Goal: Transaction & Acquisition: Book appointment/travel/reservation

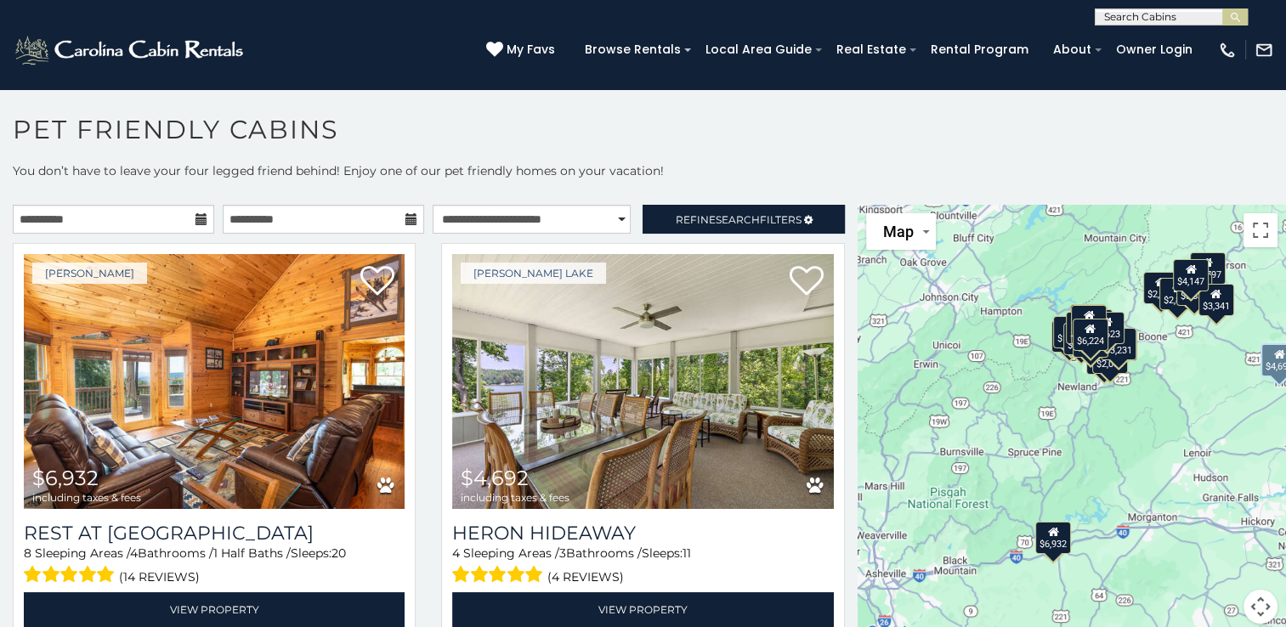
click at [830, 597] on div "[PERSON_NAME] Lake $4,692 including taxes & fees Heron Hideaway 4 Sleeping Area…" at bounding box center [642, 446] width 428 height 406
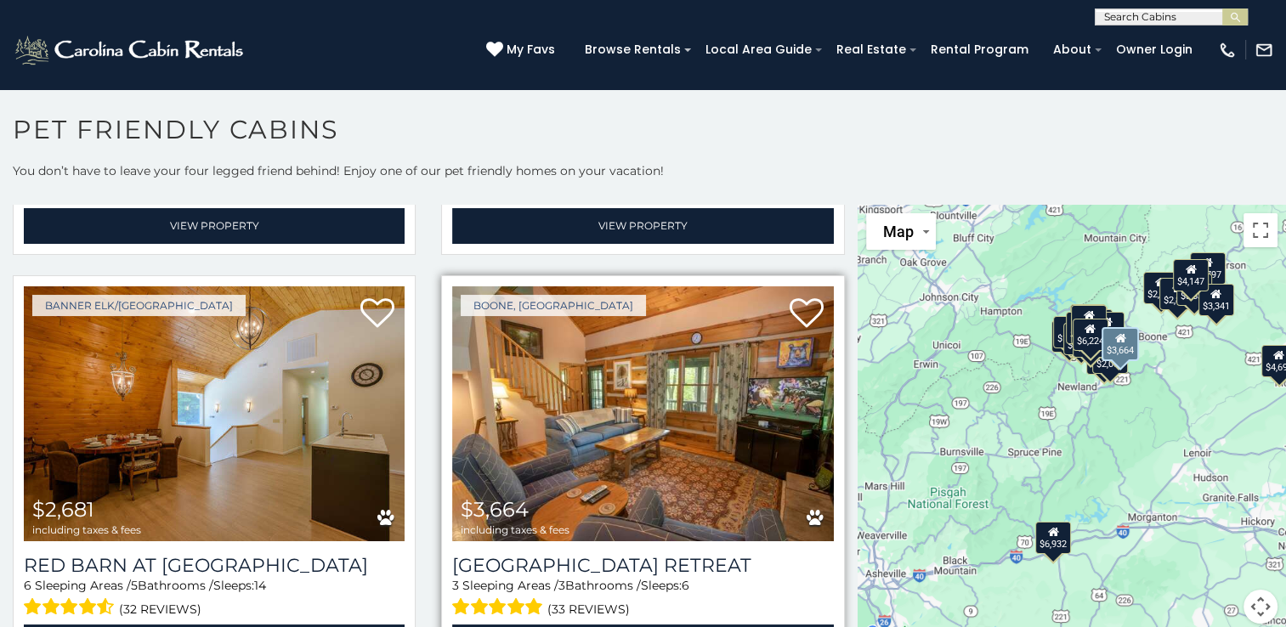
click at [622, 426] on img at bounding box center [642, 413] width 381 height 255
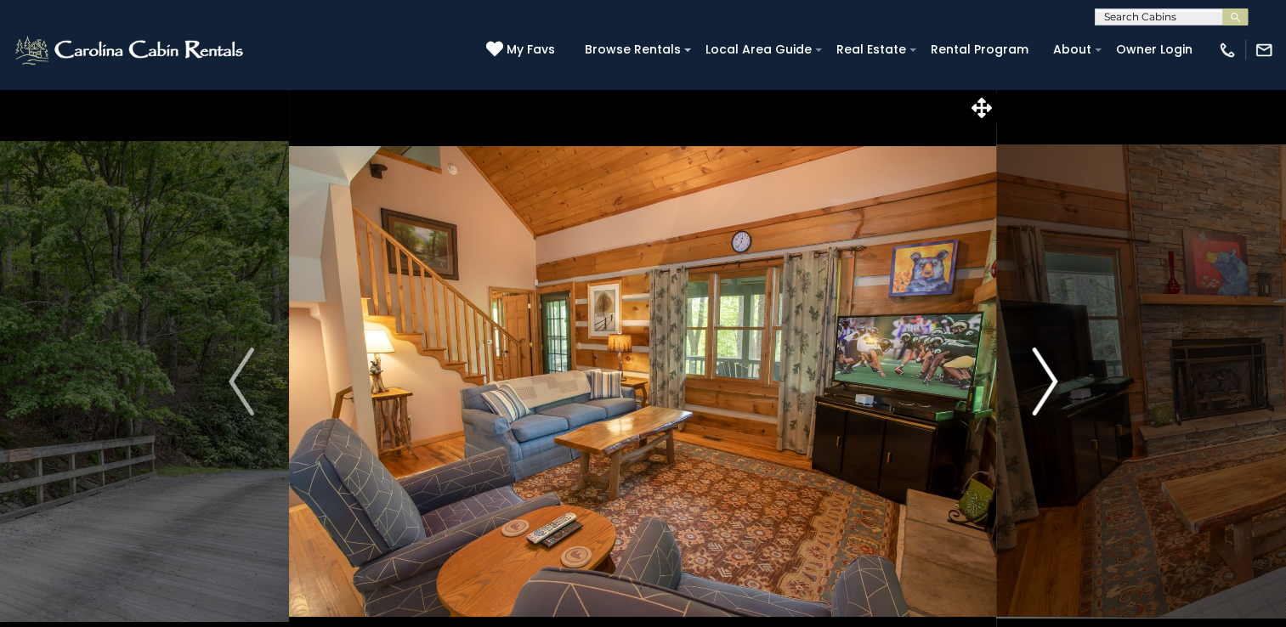
click at [1044, 384] on img "Next" at bounding box center [1044, 382] width 25 height 68
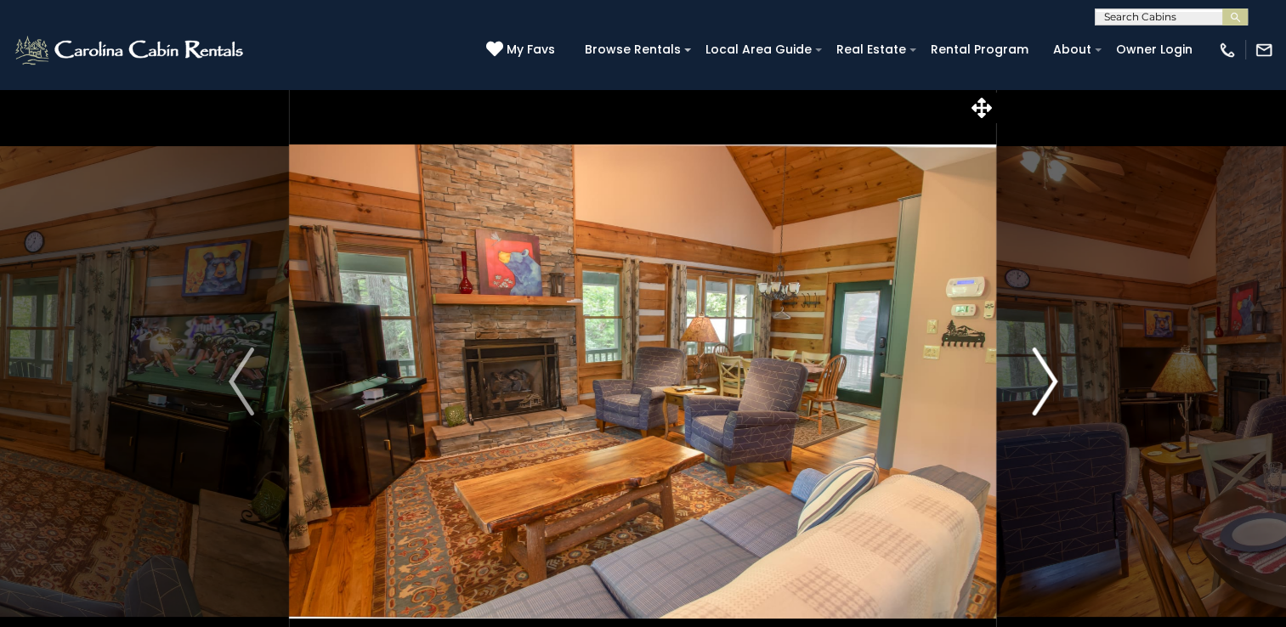
click at [1044, 384] on img "Next" at bounding box center [1044, 382] width 25 height 68
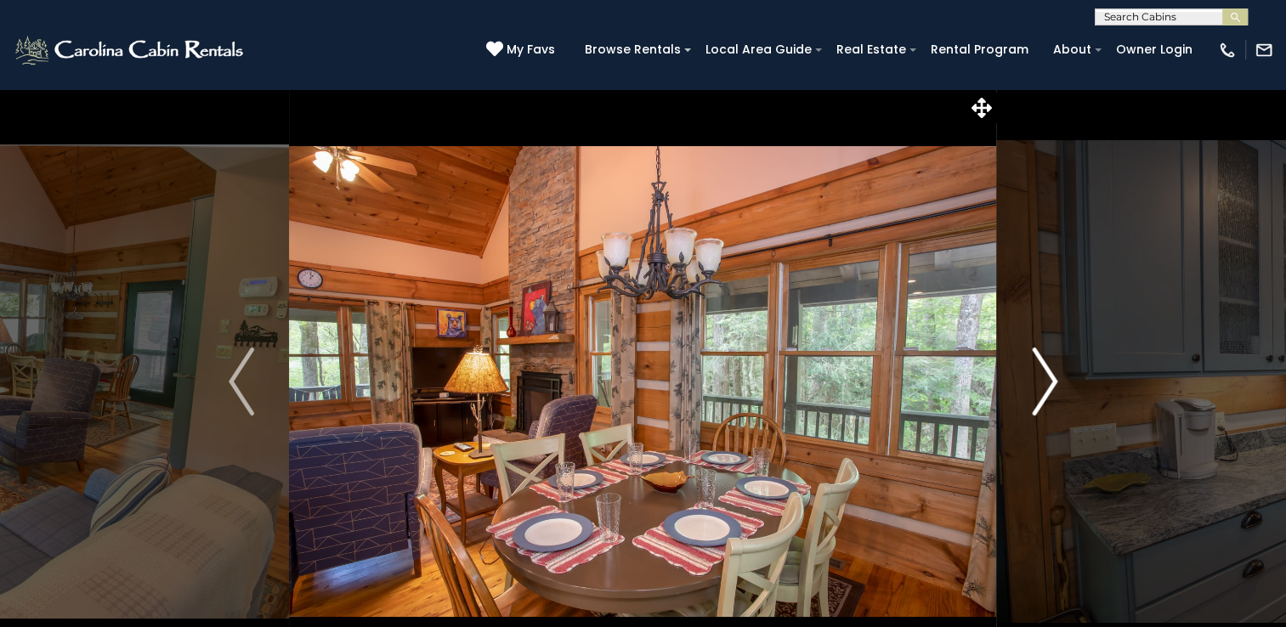
click at [1044, 384] on img "Next" at bounding box center [1044, 382] width 25 height 68
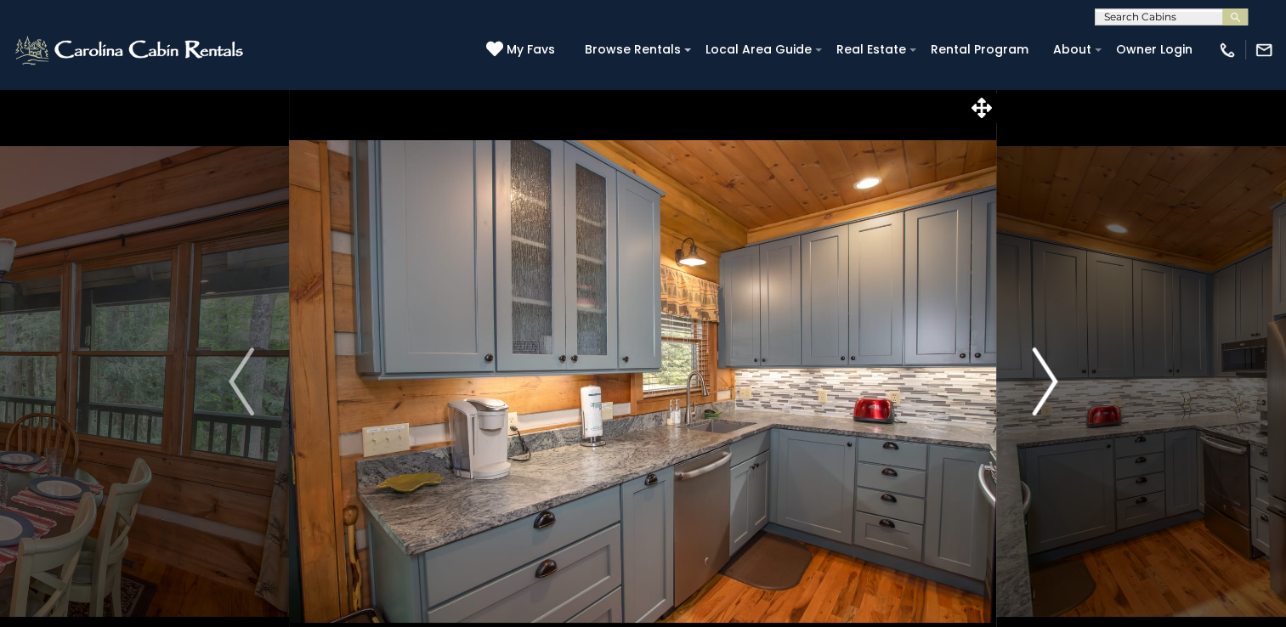
click at [1044, 384] on img "Next" at bounding box center [1044, 382] width 25 height 68
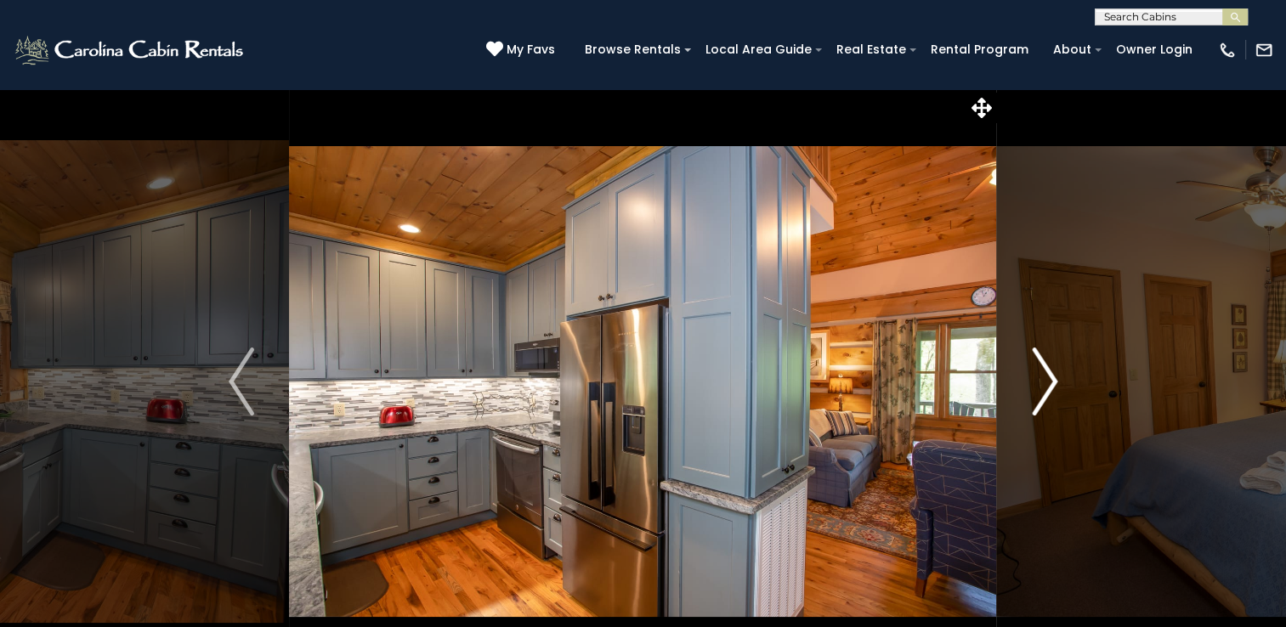
click at [1044, 384] on img "Next" at bounding box center [1044, 382] width 25 height 68
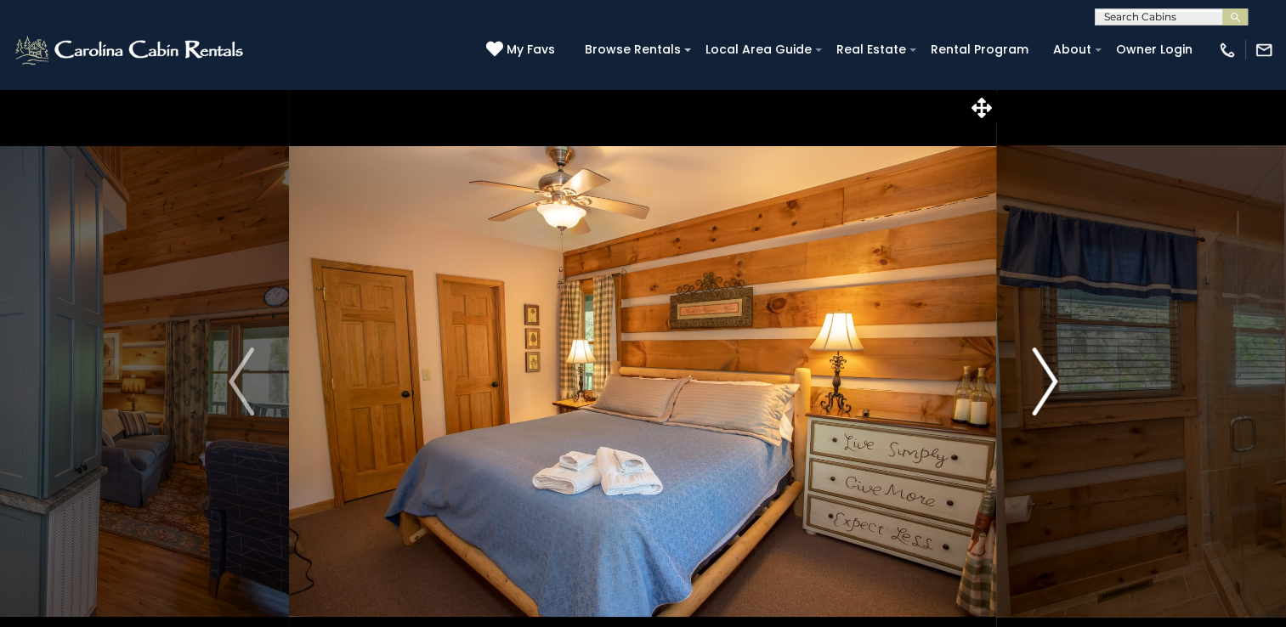
click at [1044, 384] on img "Next" at bounding box center [1044, 382] width 25 height 68
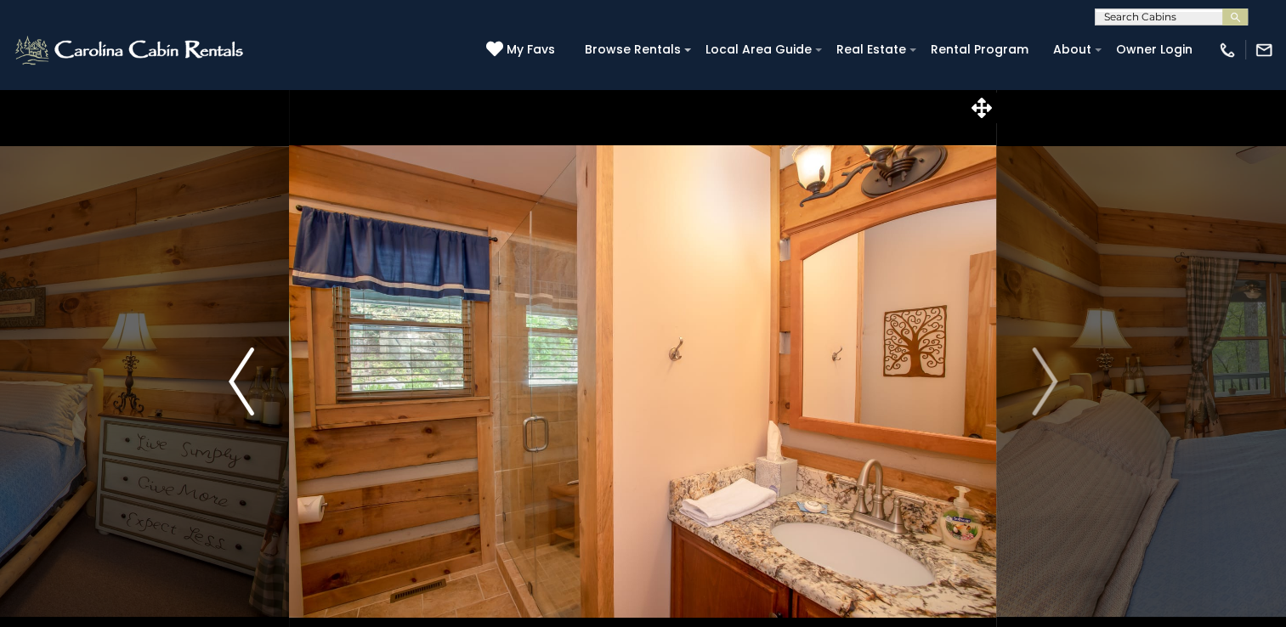
click at [225, 385] on button "Previous" at bounding box center [241, 381] width 95 height 586
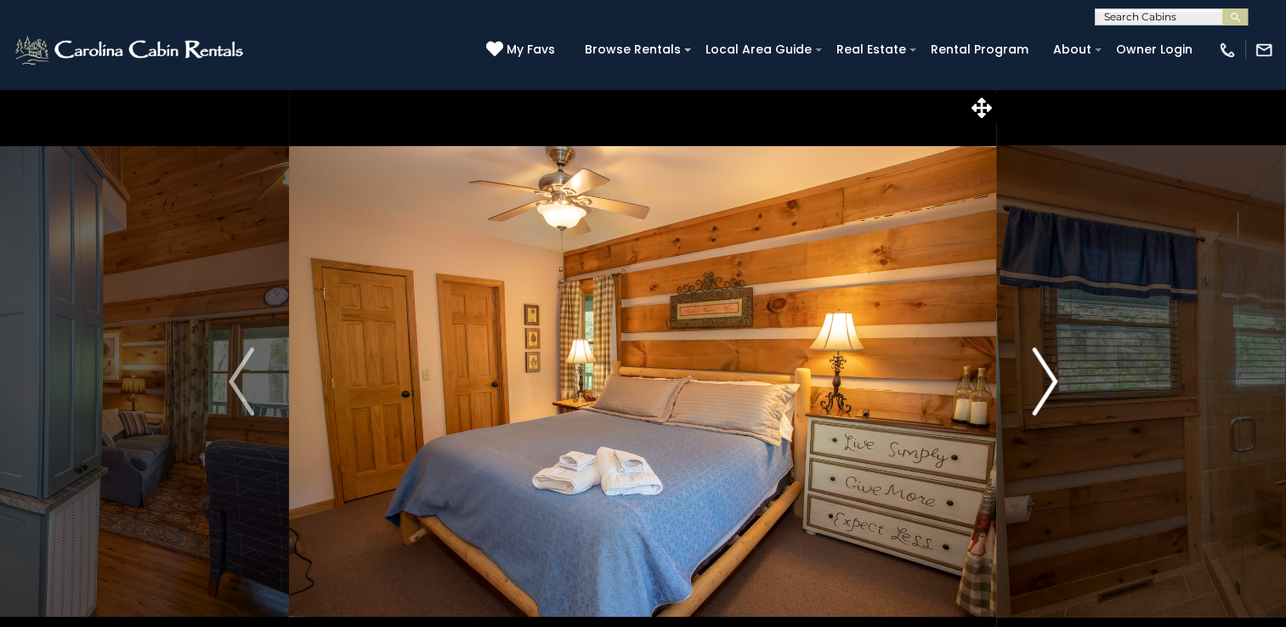
click at [1047, 382] on img "Next" at bounding box center [1044, 382] width 25 height 68
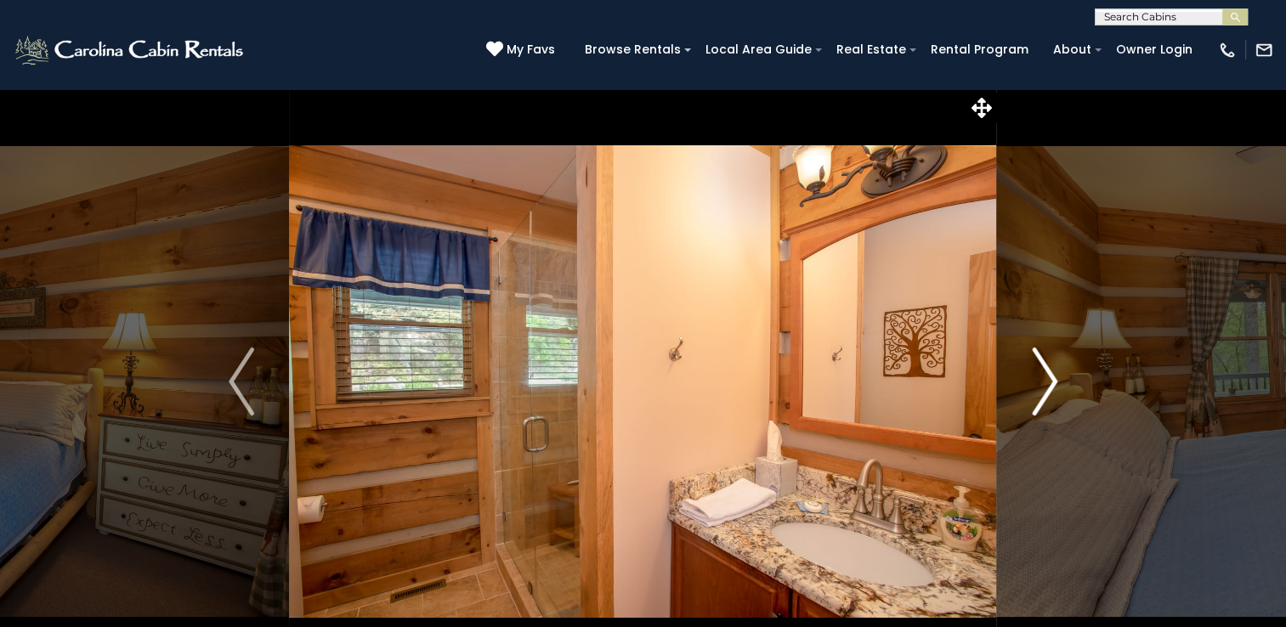
click at [1047, 382] on img "Next" at bounding box center [1044, 382] width 25 height 68
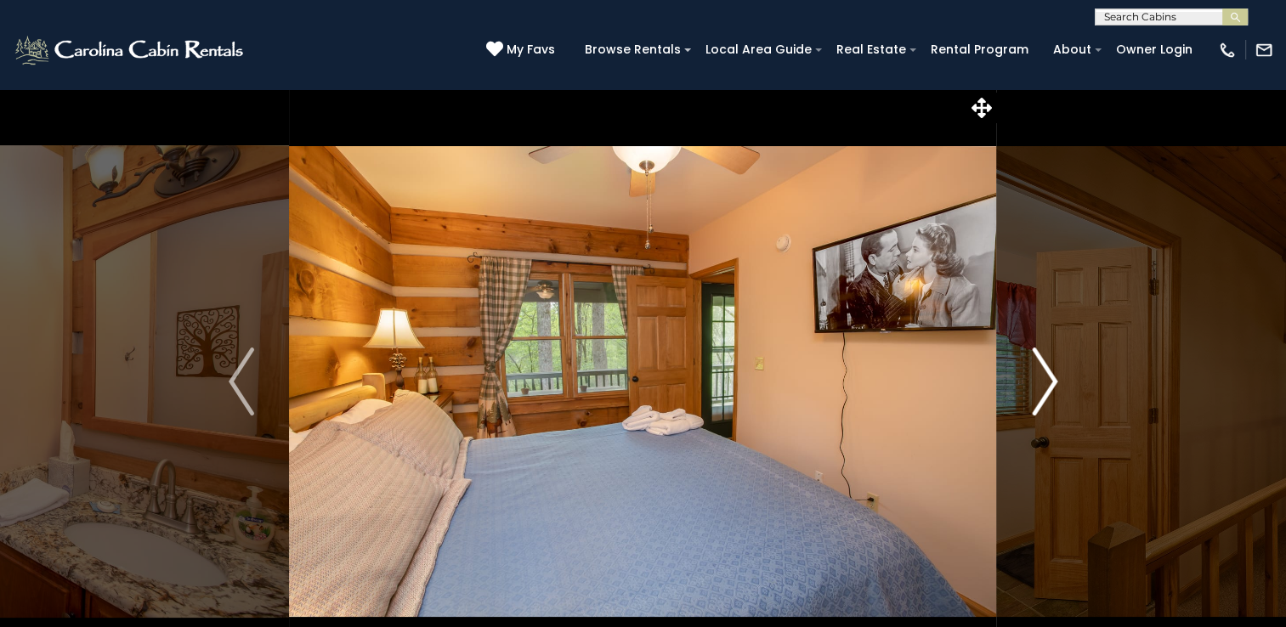
click at [1047, 382] on img "Next" at bounding box center [1044, 382] width 25 height 68
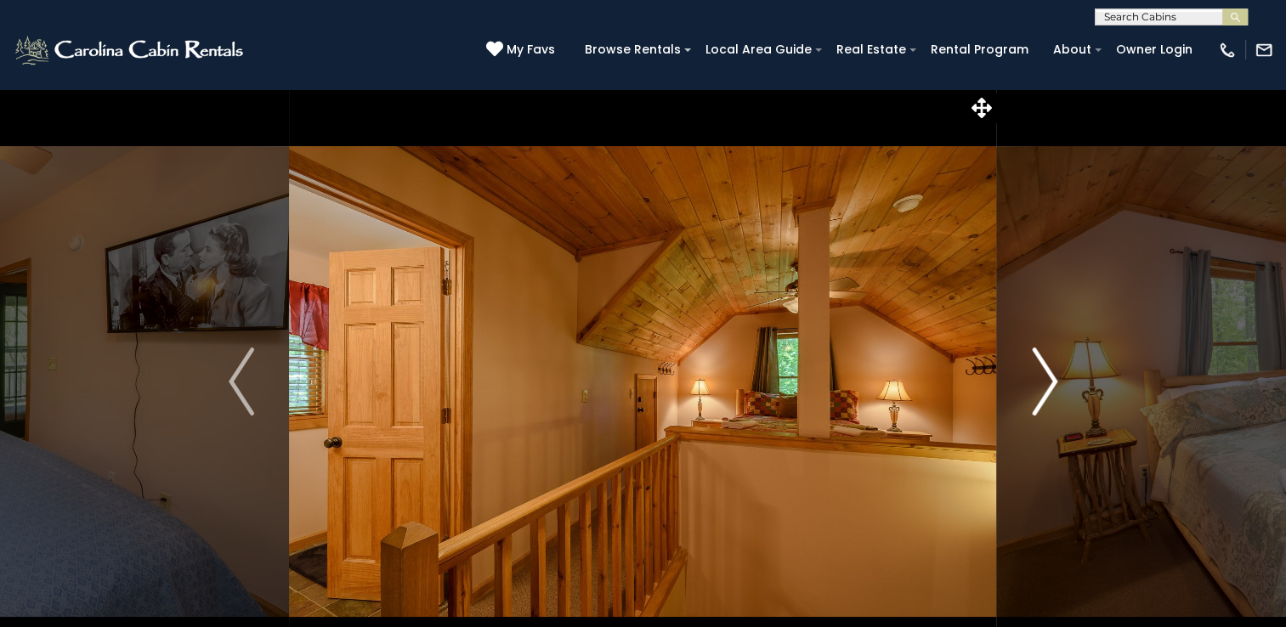
click at [1047, 382] on img "Next" at bounding box center [1044, 382] width 25 height 68
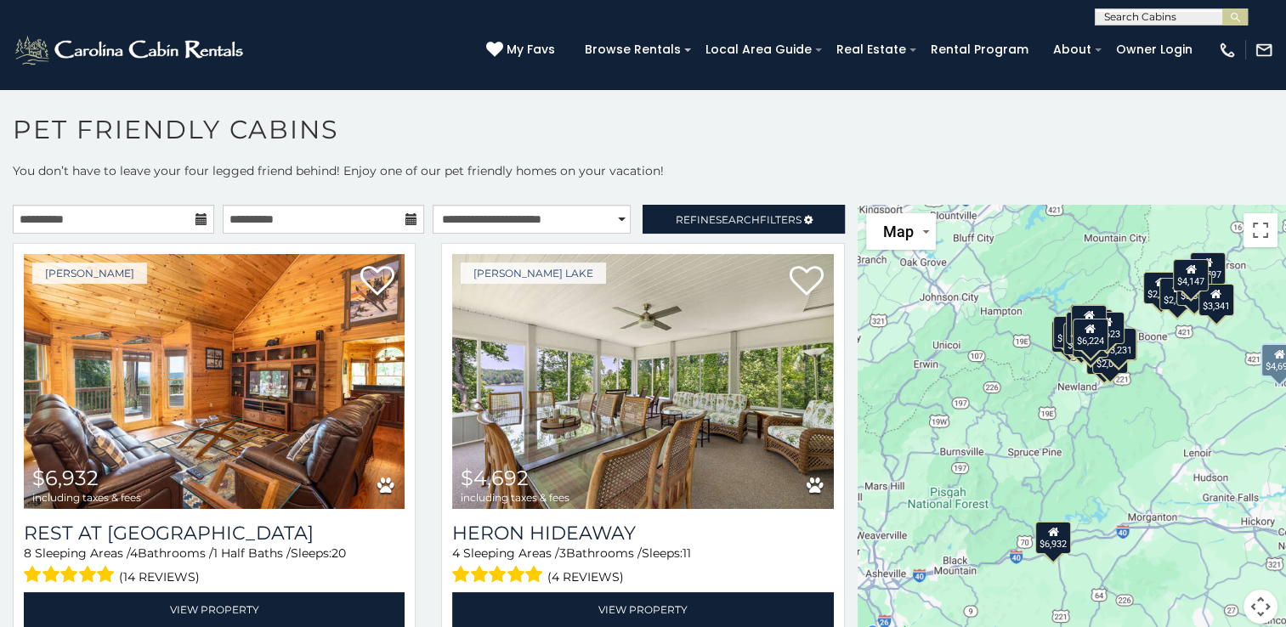
click at [834, 603] on div "Kerr Scott Lake $4,692 including taxes & fees Heron Hideaway 4 Sleeping Areas /…" at bounding box center [642, 446] width 428 height 406
click at [826, 581] on div "Kerr Scott Lake $4,692 including taxes & fees Heron Hideaway 4 Sleeping Areas /…" at bounding box center [642, 441] width 403 height 396
click at [841, 558] on div "Kerr Scott Lake $4,692 including taxes & fees Heron Hideaway 4 Sleeping Areas /…" at bounding box center [642, 446] width 428 height 406
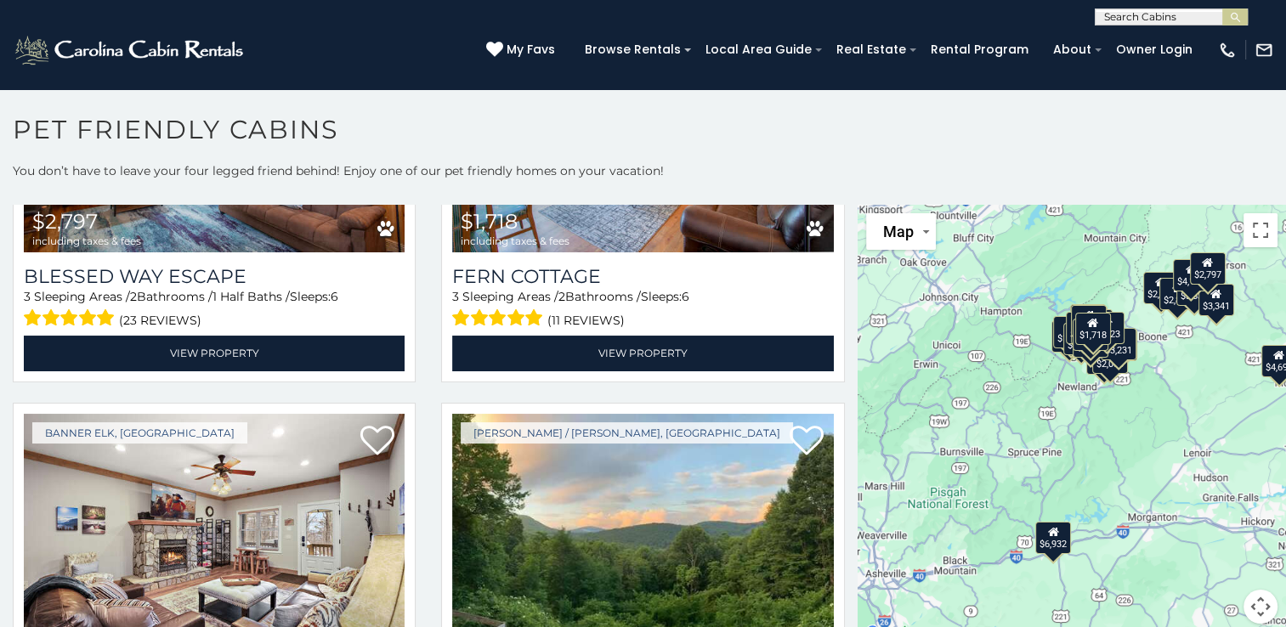
scroll to position [2305, 0]
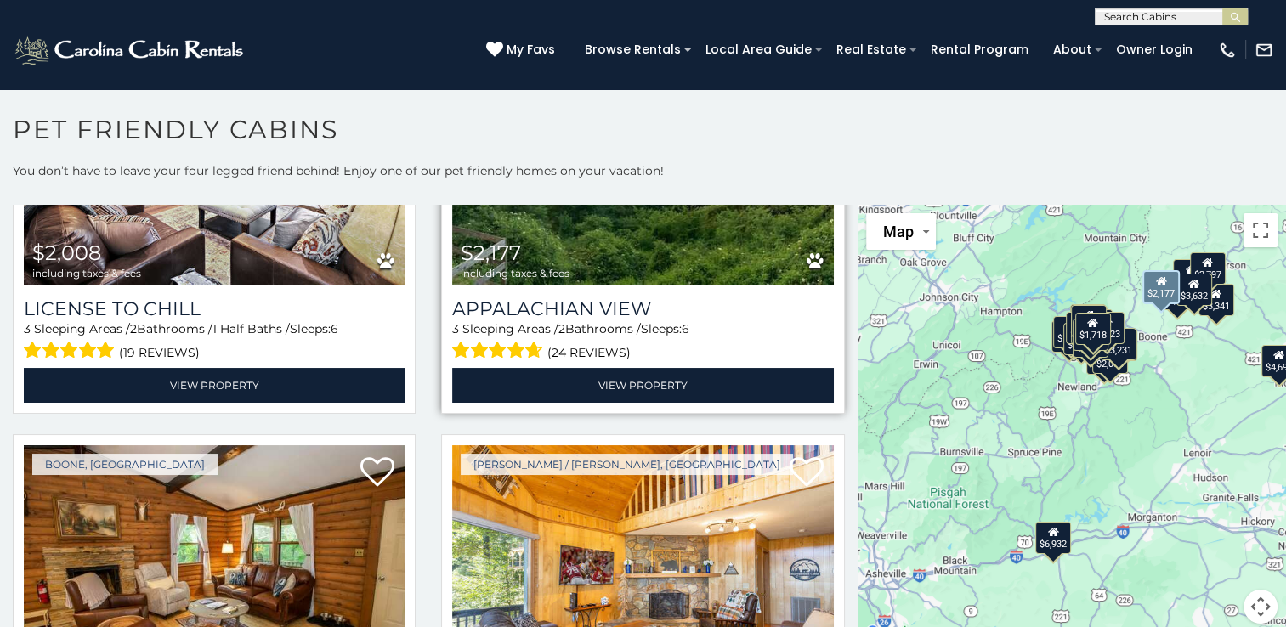
click at [554, 242] on div "$2,177 including taxes & fees" at bounding box center [515, 260] width 109 height 37
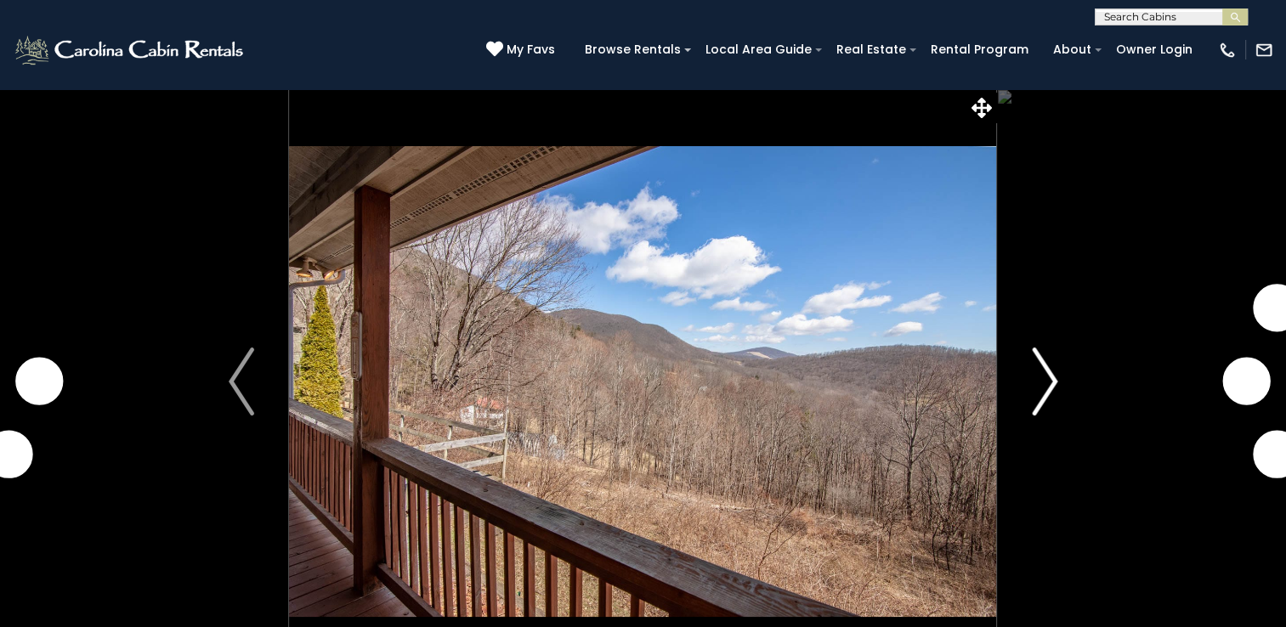
click at [1049, 379] on img "Next" at bounding box center [1044, 382] width 25 height 68
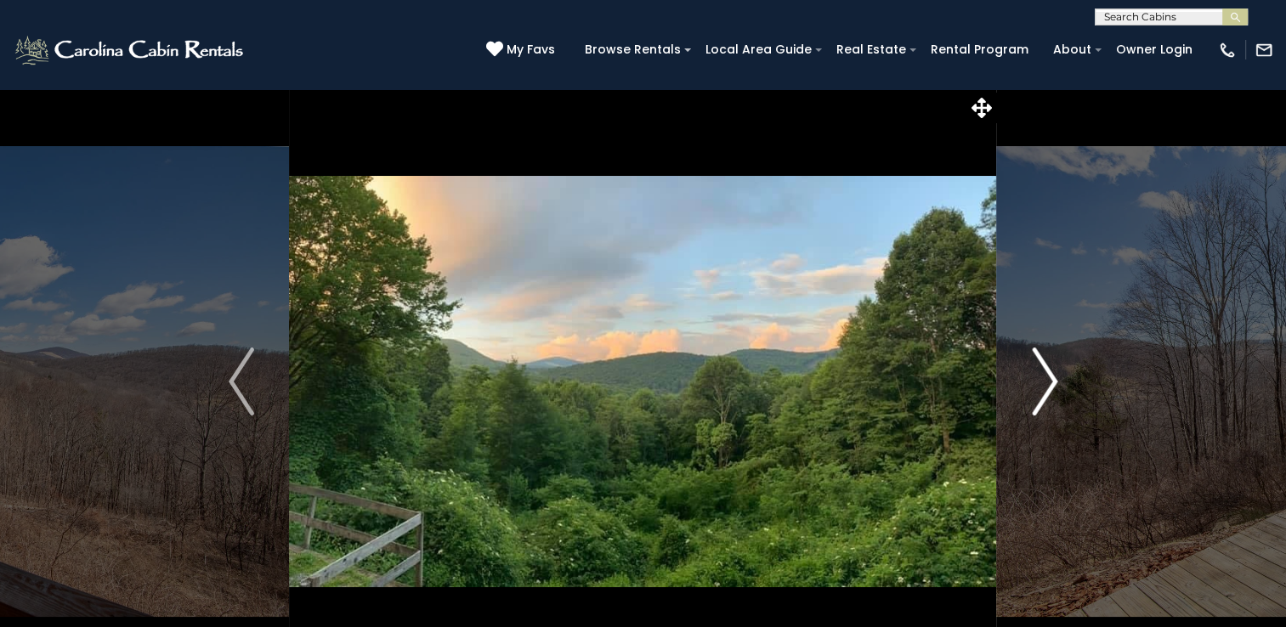
click at [1049, 379] on img "Next" at bounding box center [1044, 382] width 25 height 68
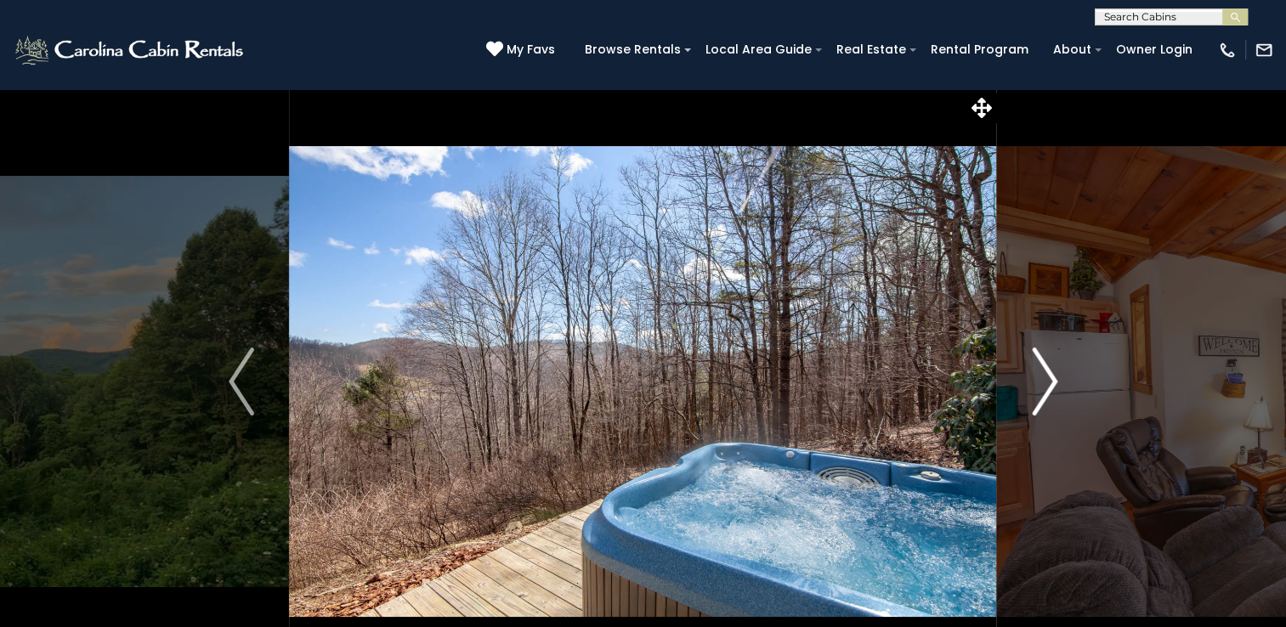
click at [1049, 379] on img "Next" at bounding box center [1044, 382] width 25 height 68
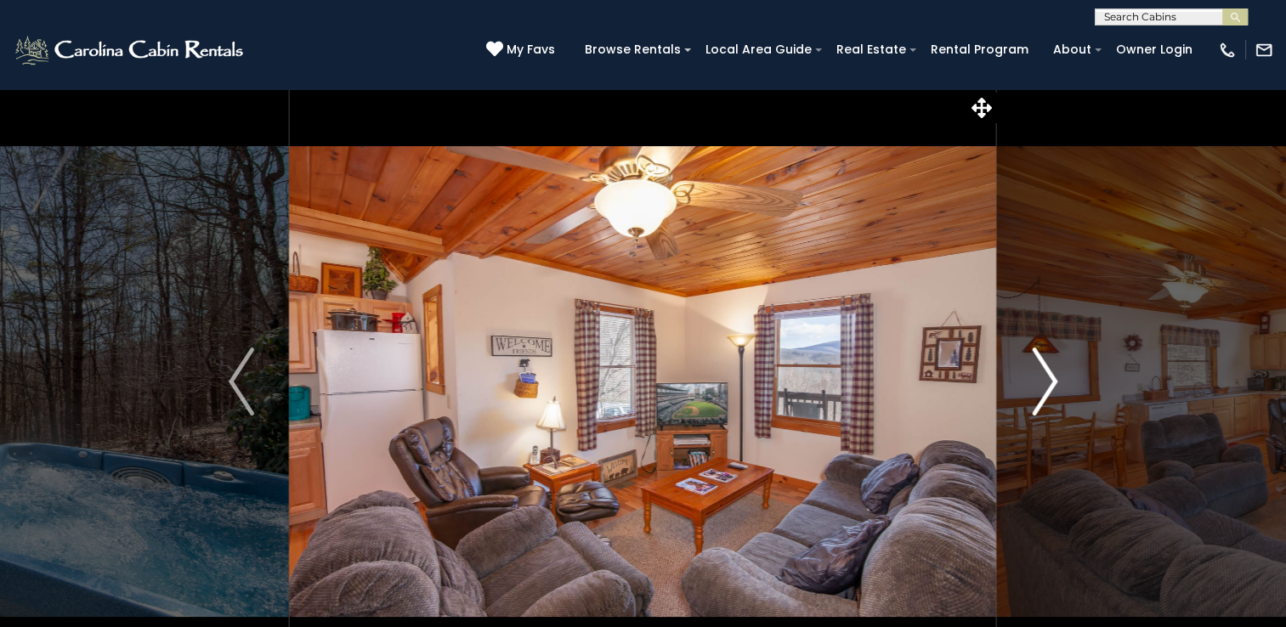
click at [1049, 379] on img "Next" at bounding box center [1044, 382] width 25 height 68
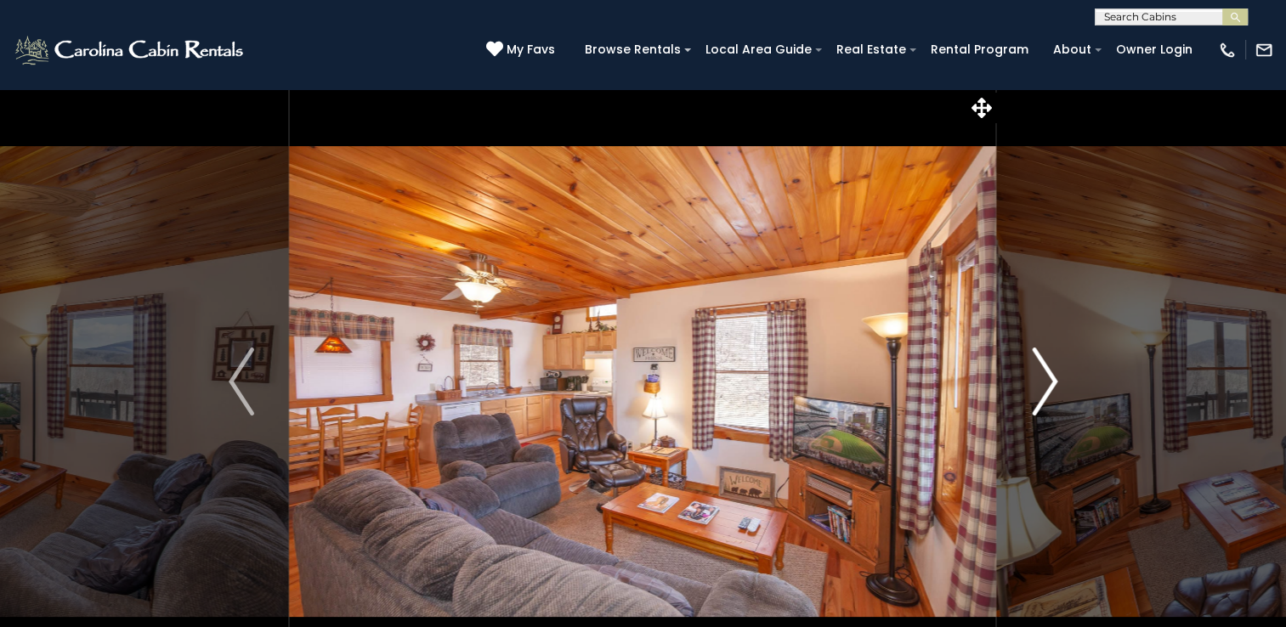
click at [1049, 379] on img "Next" at bounding box center [1044, 382] width 25 height 68
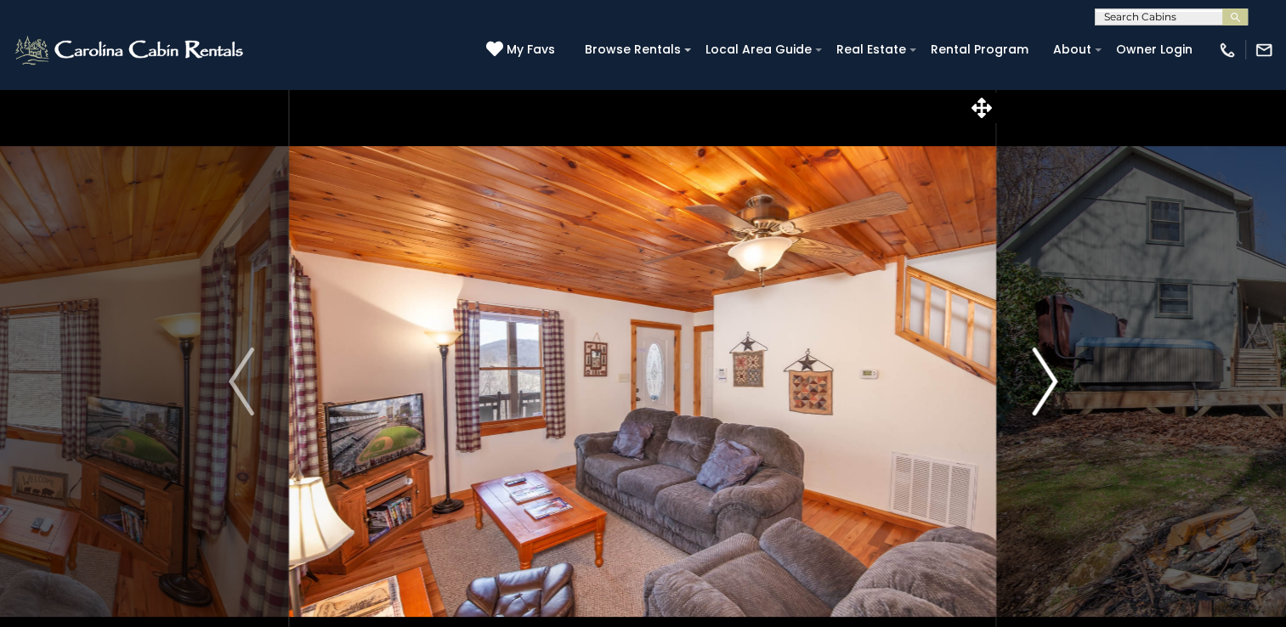
click at [1049, 379] on img "Next" at bounding box center [1044, 382] width 25 height 68
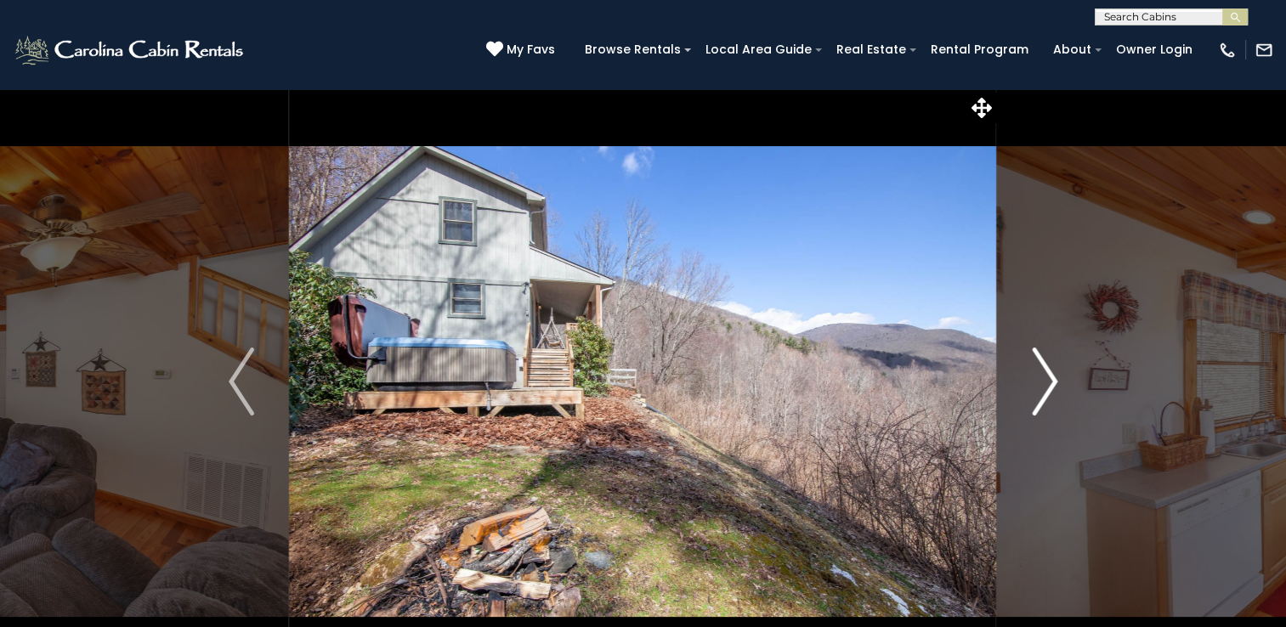
click at [1049, 379] on img "Next" at bounding box center [1044, 382] width 25 height 68
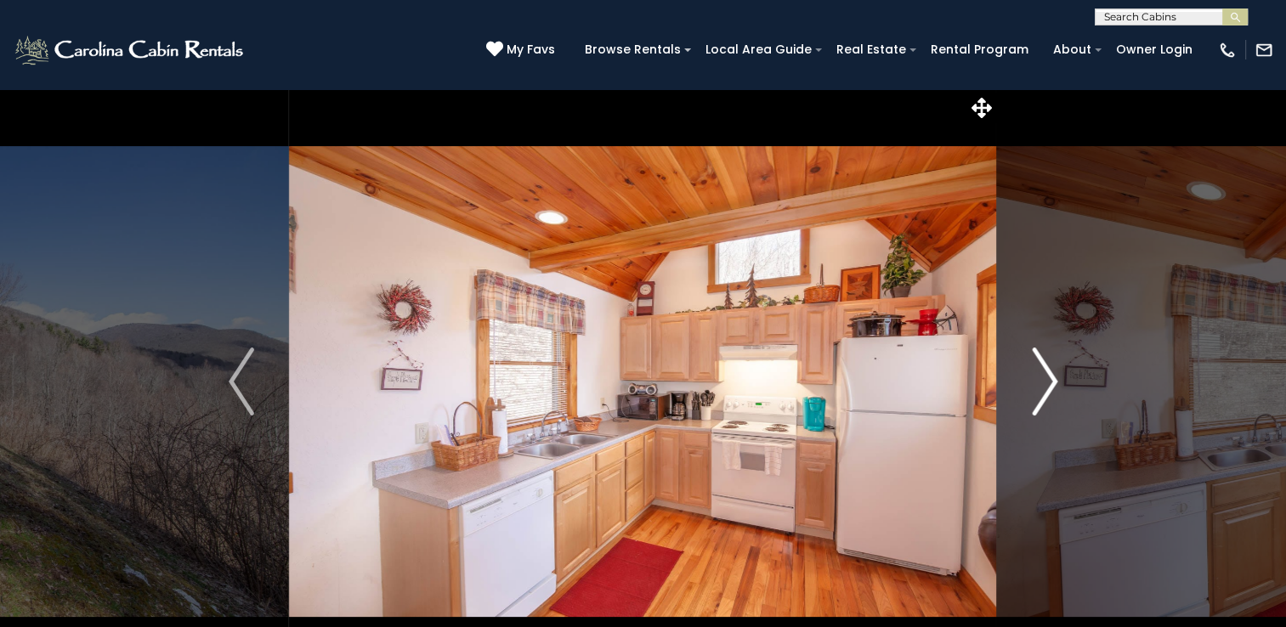
click at [1049, 379] on img "Next" at bounding box center [1044, 382] width 25 height 68
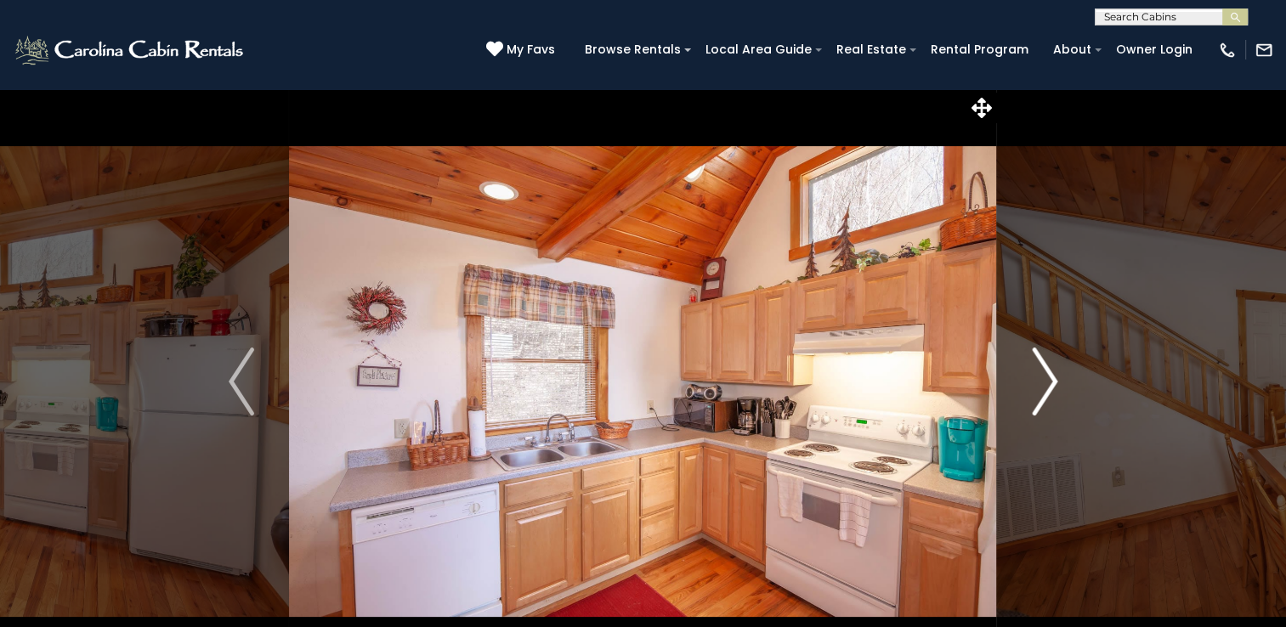
click at [1049, 379] on img "Next" at bounding box center [1044, 382] width 25 height 68
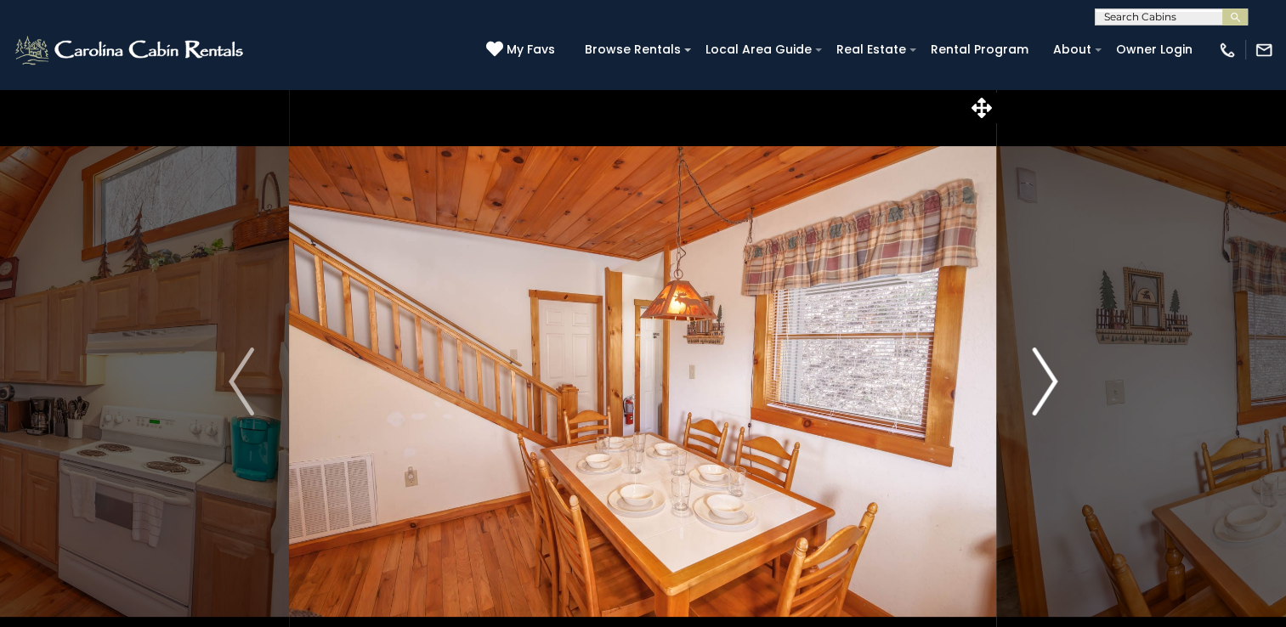
click at [1049, 379] on img "Next" at bounding box center [1044, 382] width 25 height 68
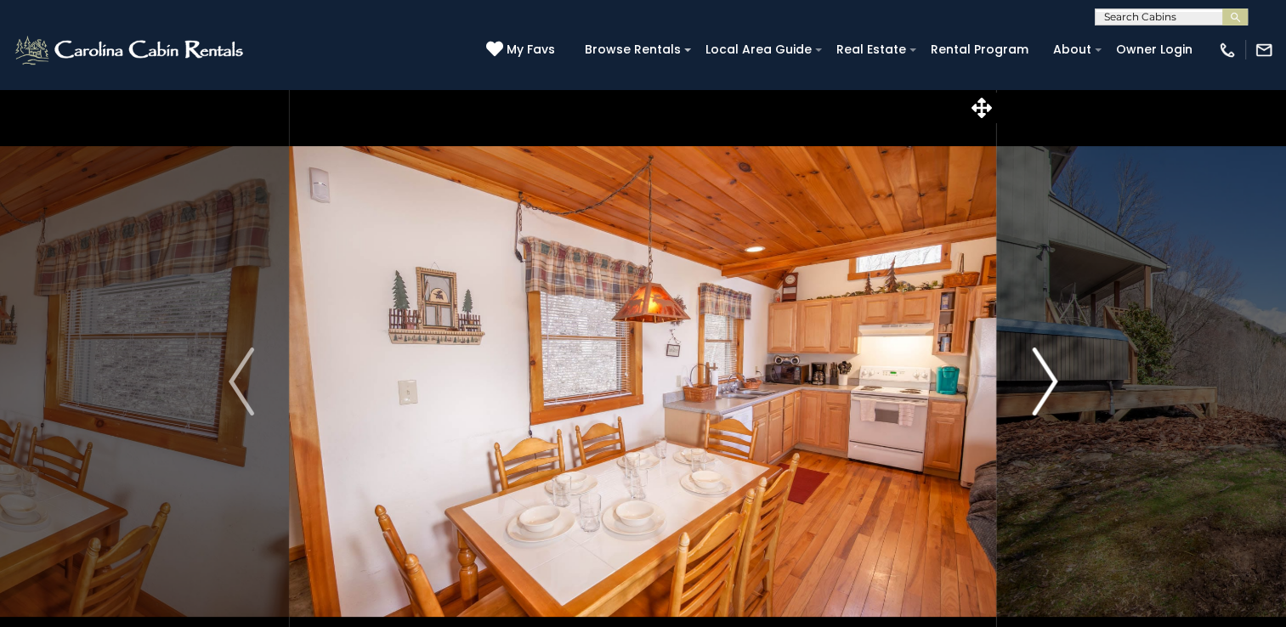
click at [1049, 379] on img "Next" at bounding box center [1044, 382] width 25 height 68
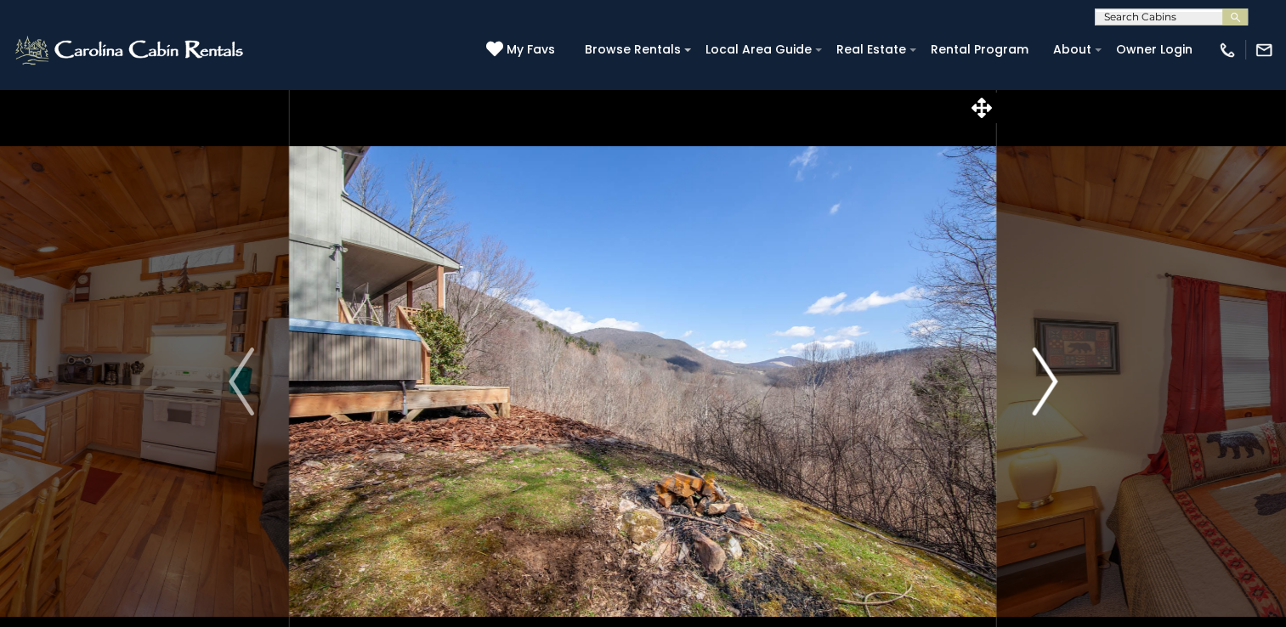
click at [1041, 383] on img "Next" at bounding box center [1044, 382] width 25 height 68
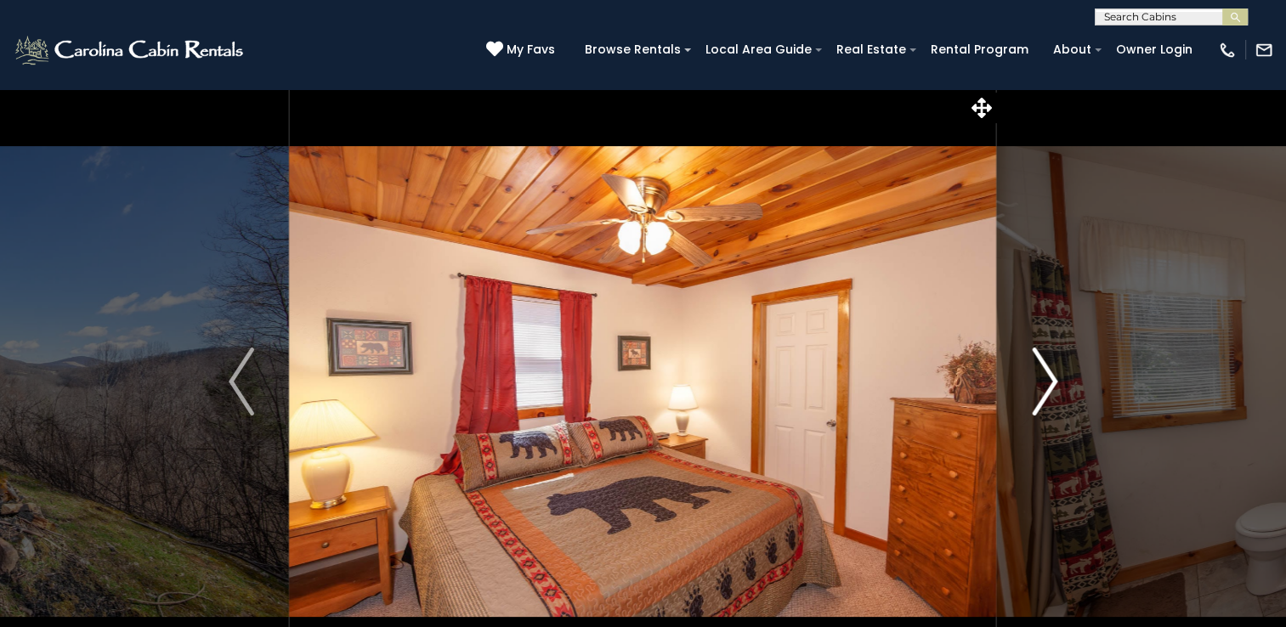
click at [1041, 383] on img "Next" at bounding box center [1044, 382] width 25 height 68
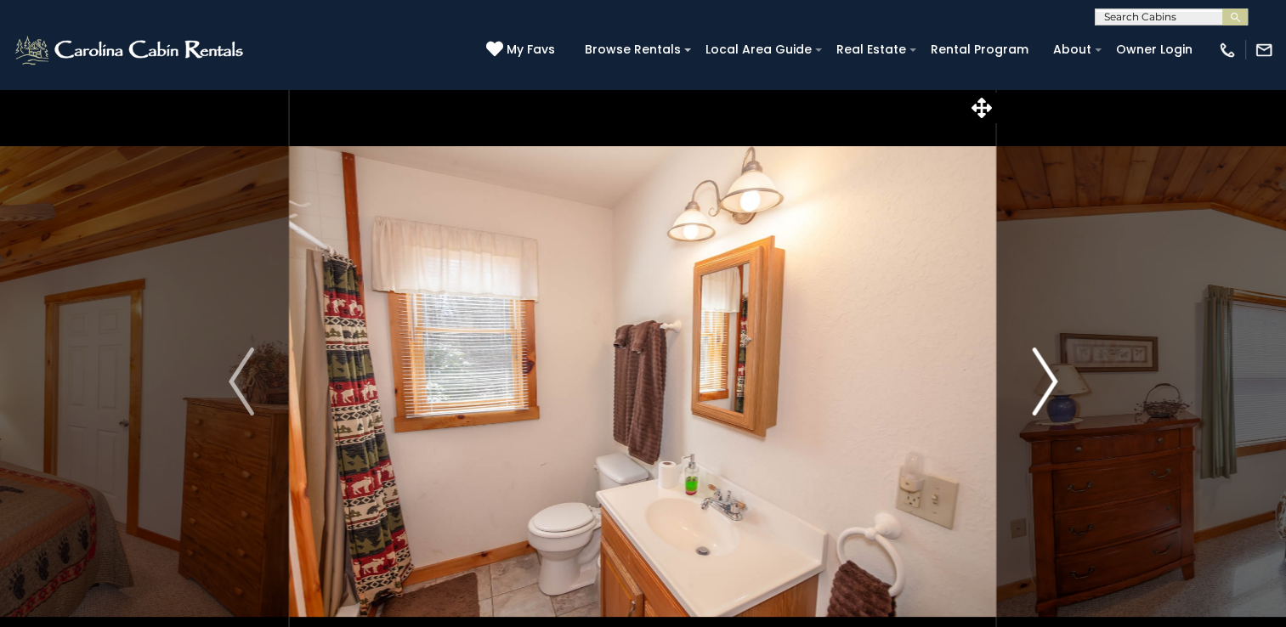
click at [1041, 383] on img "Next" at bounding box center [1044, 382] width 25 height 68
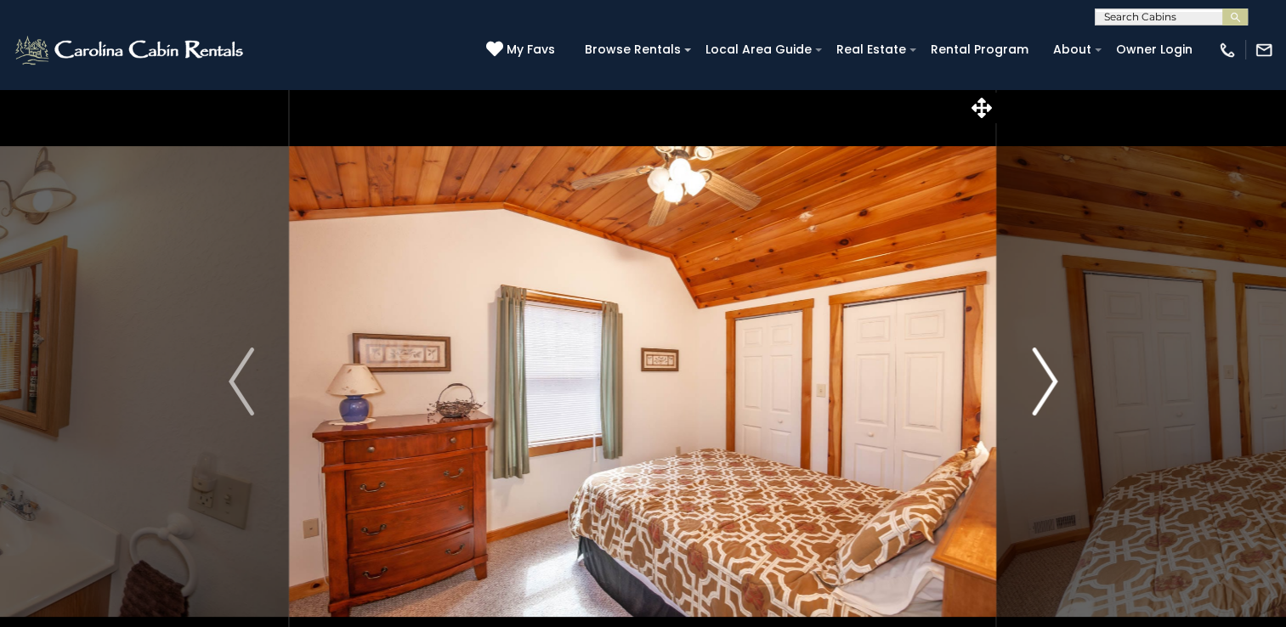
click at [1041, 383] on img "Next" at bounding box center [1044, 382] width 25 height 68
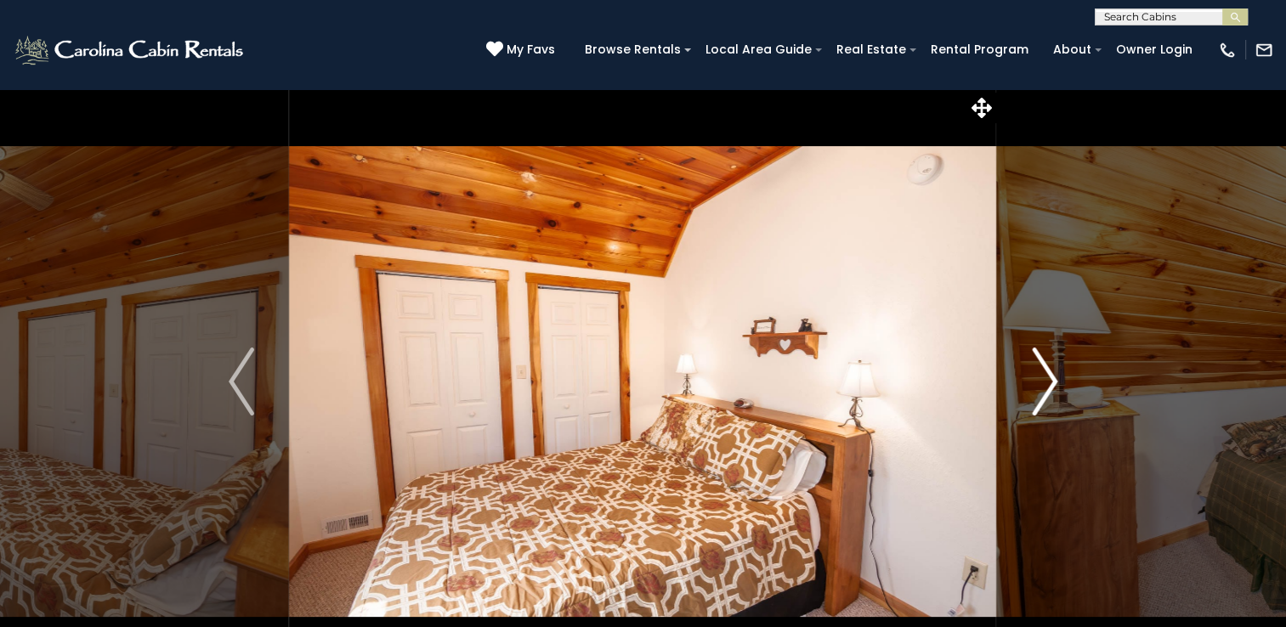
click at [1041, 383] on img "Next" at bounding box center [1044, 382] width 25 height 68
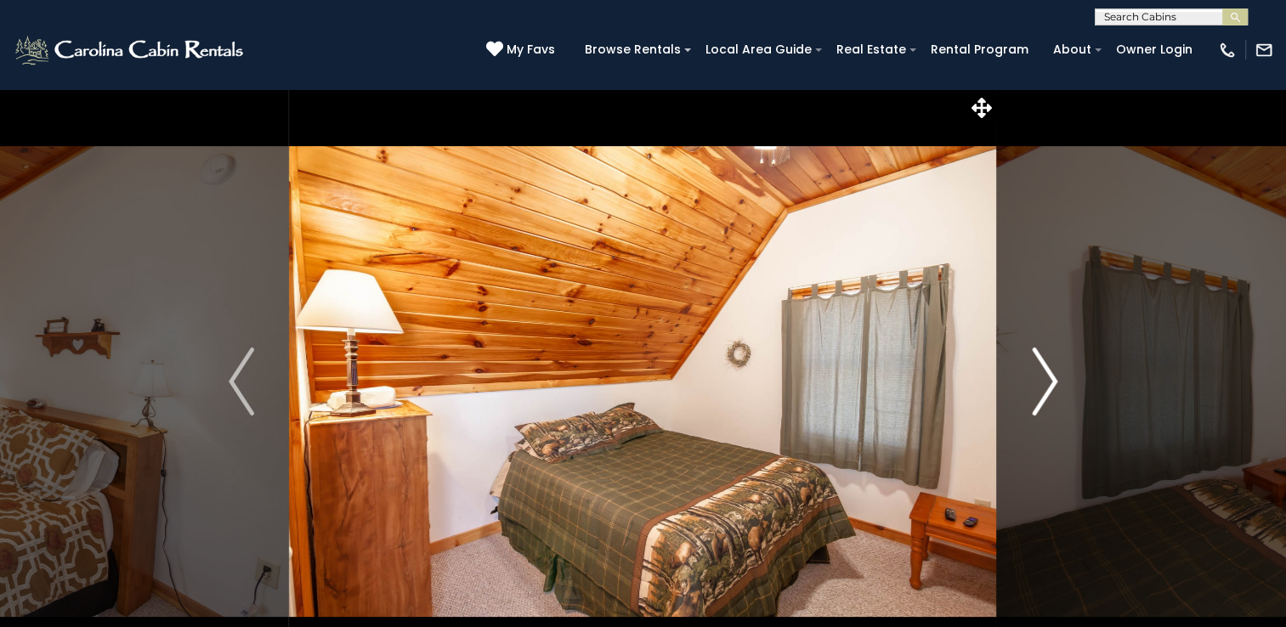
click at [1041, 383] on img "Next" at bounding box center [1044, 382] width 25 height 68
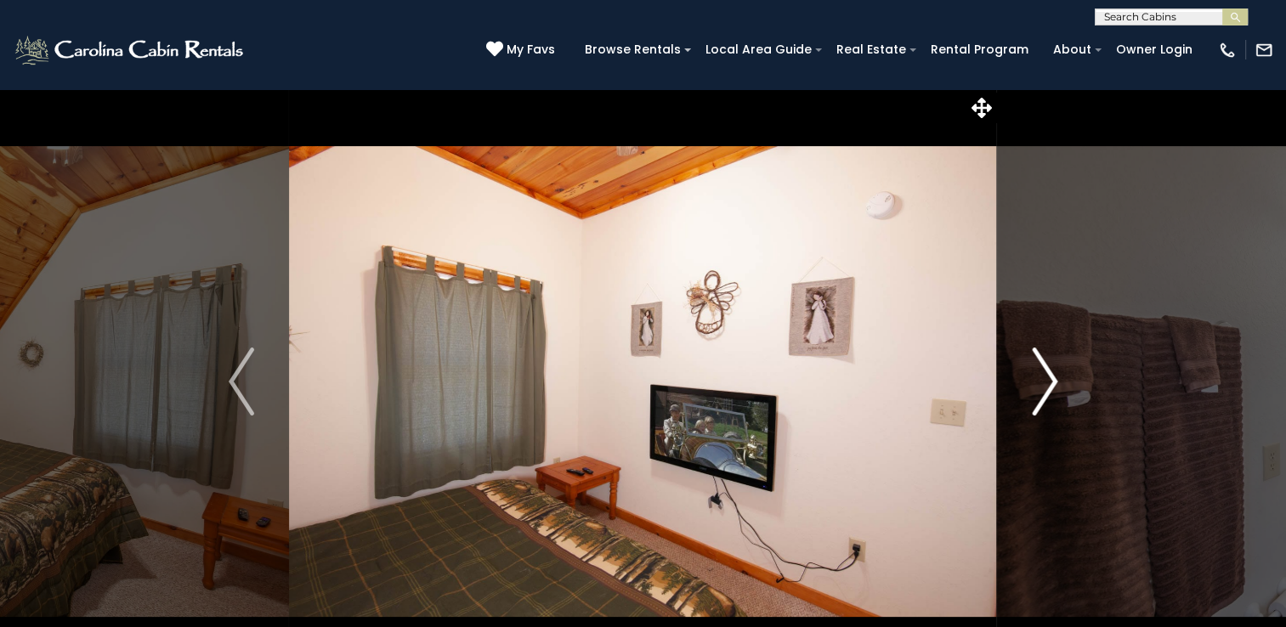
click at [1041, 383] on img "Next" at bounding box center [1044, 382] width 25 height 68
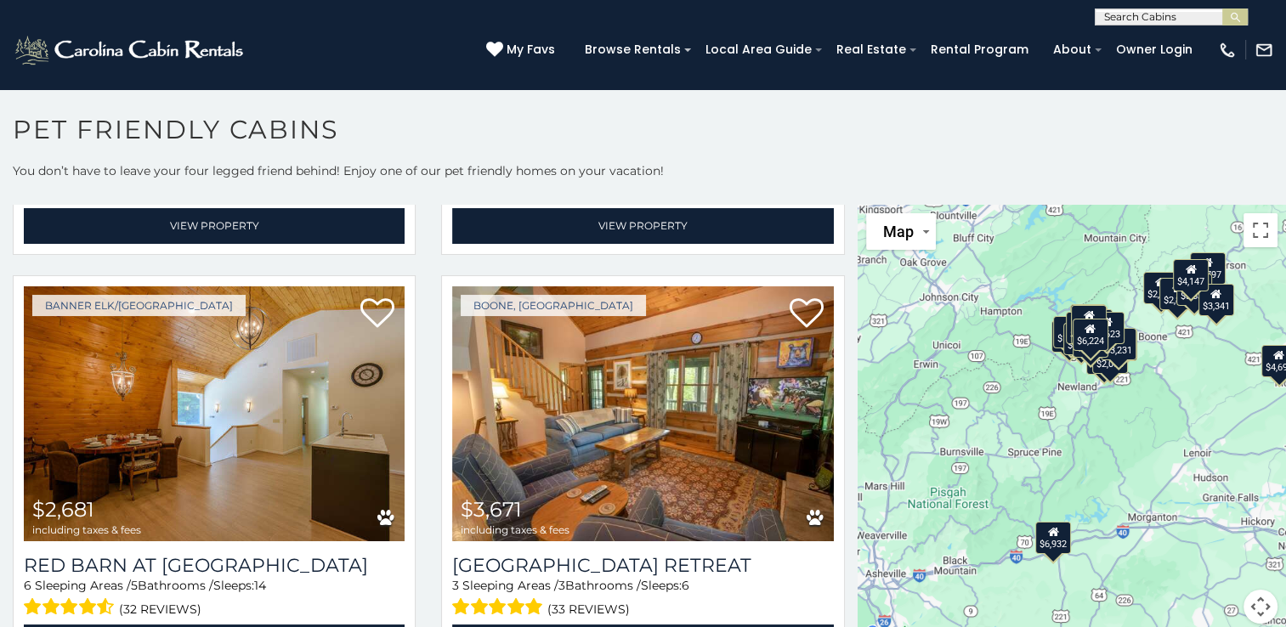
scroll to position [768, 0]
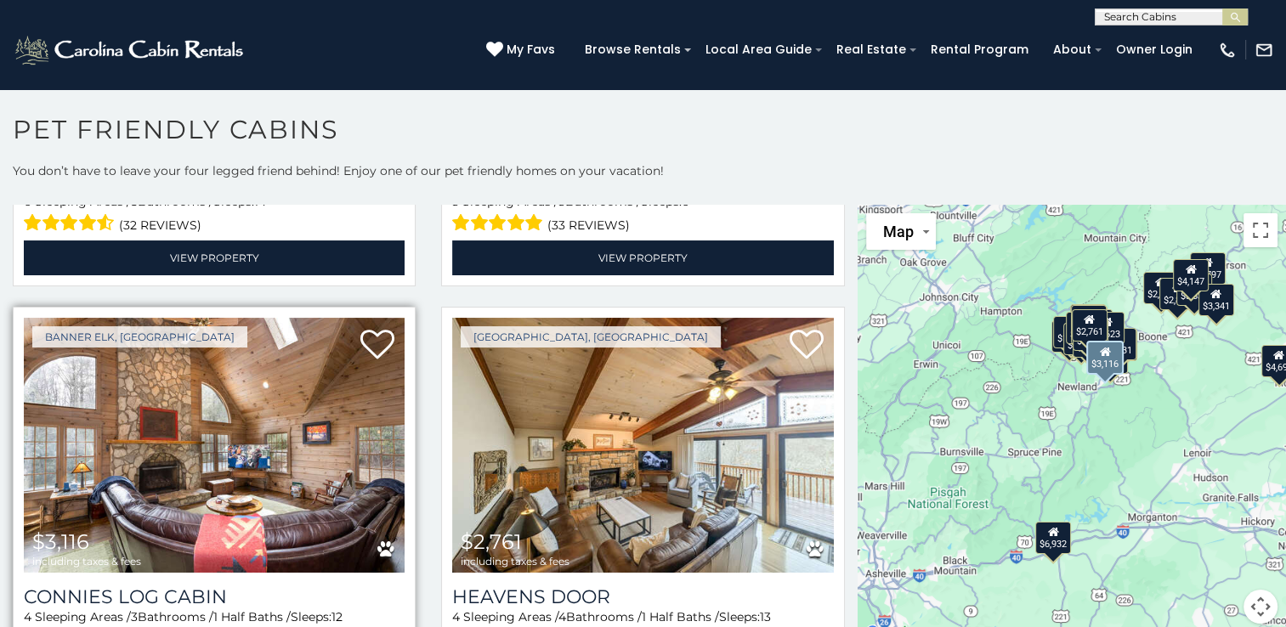
click at [348, 439] on img at bounding box center [214, 445] width 381 height 255
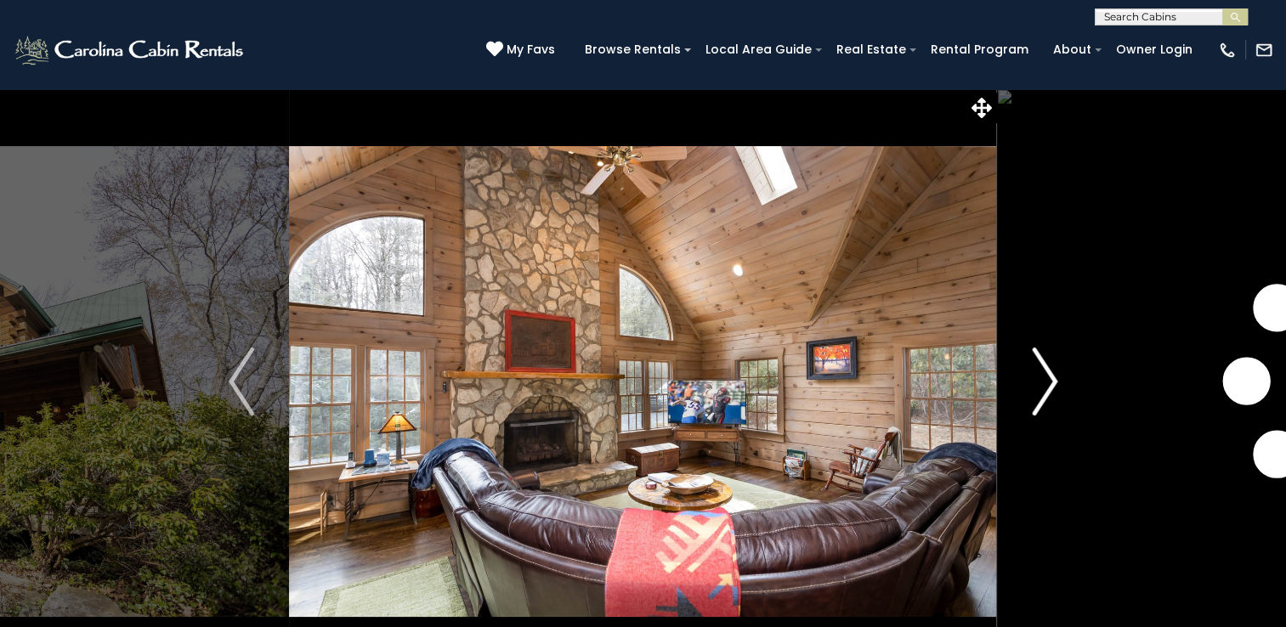
click at [1051, 379] on img "Next" at bounding box center [1044, 382] width 25 height 68
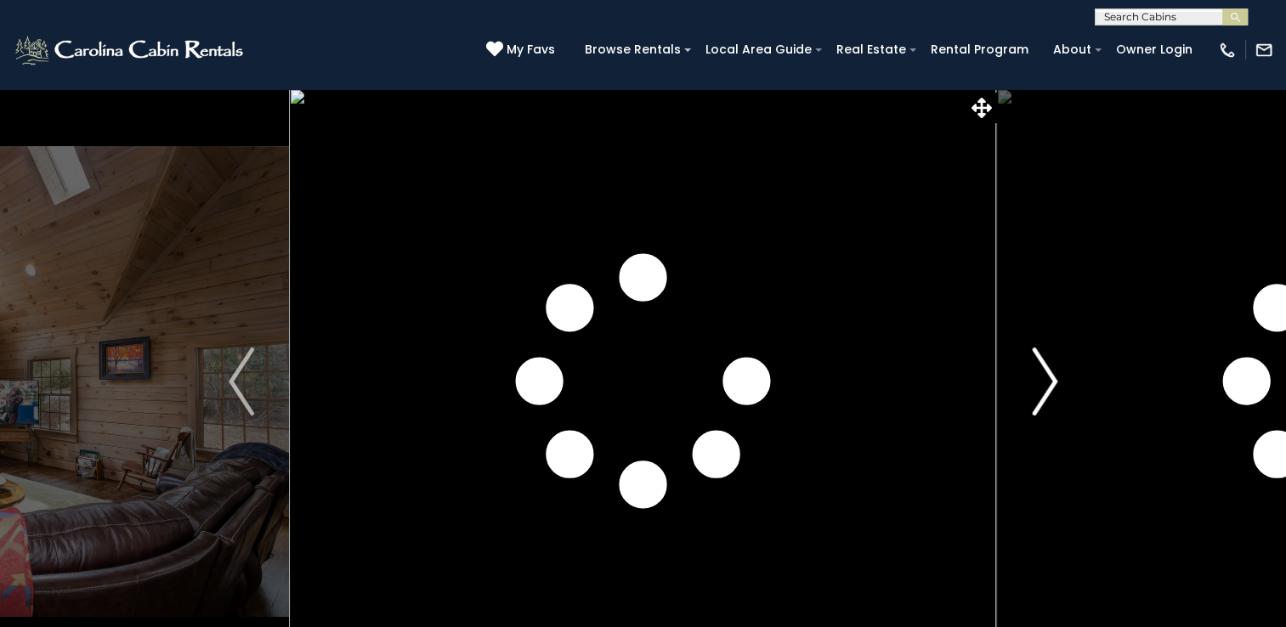
click at [1051, 379] on img "Next" at bounding box center [1044, 382] width 25 height 68
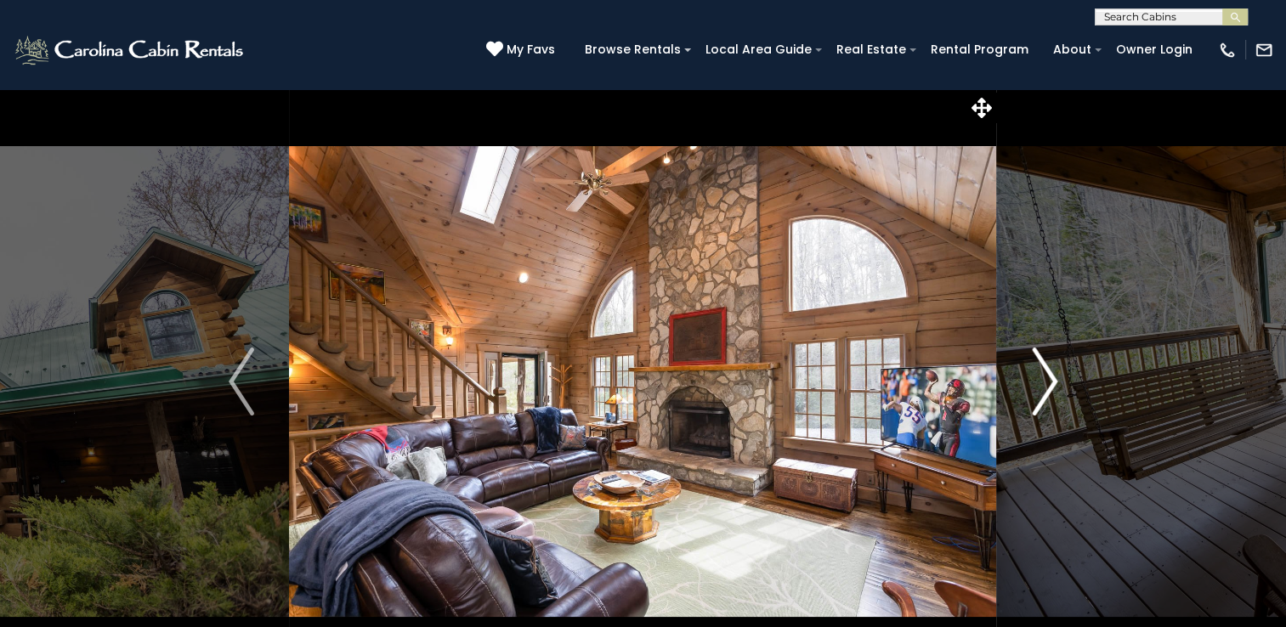
click at [1051, 379] on img "Next" at bounding box center [1044, 382] width 25 height 68
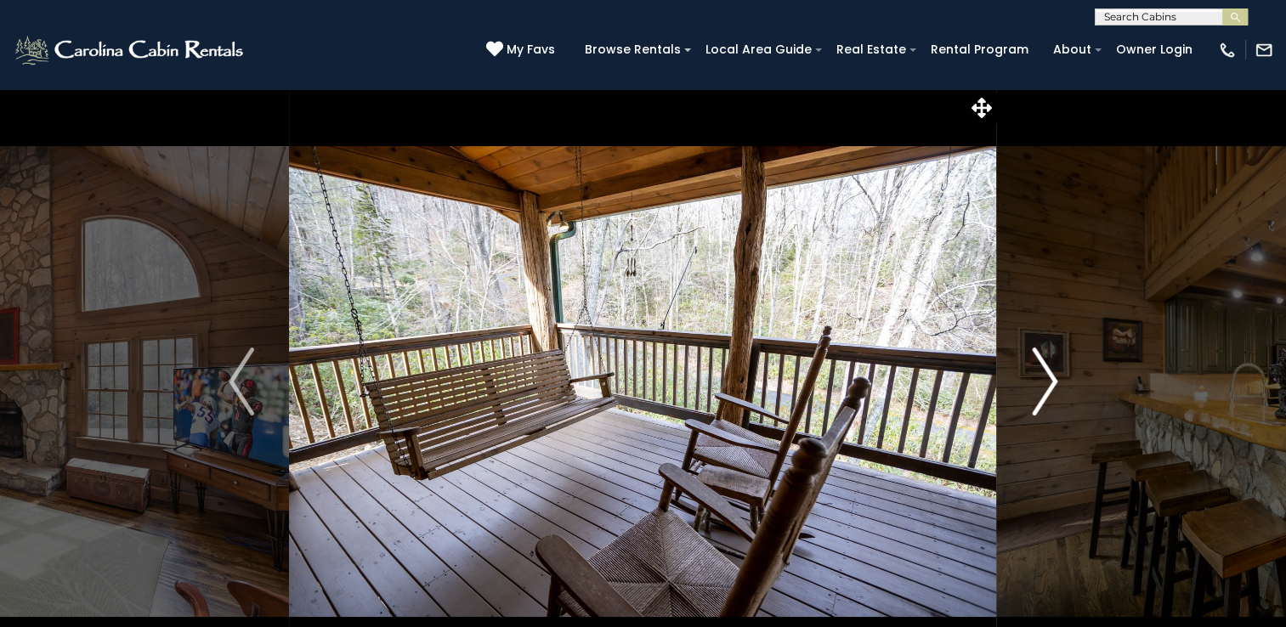
click at [1051, 379] on img "Next" at bounding box center [1044, 382] width 25 height 68
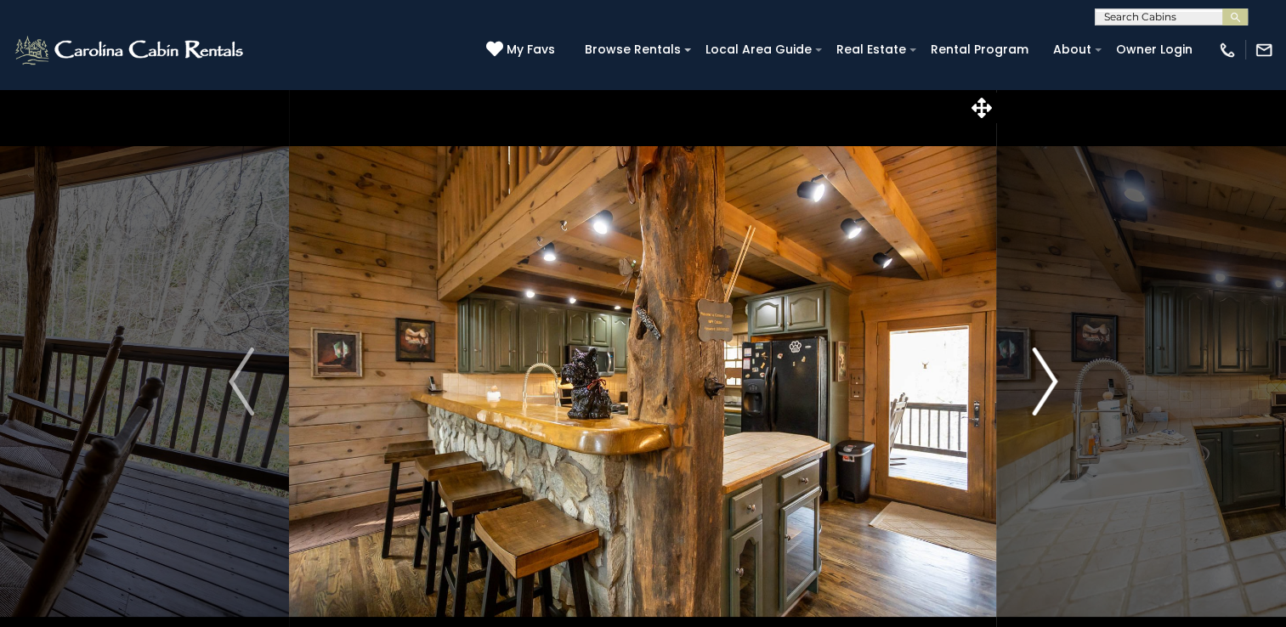
click at [1051, 379] on img "Next" at bounding box center [1044, 382] width 25 height 68
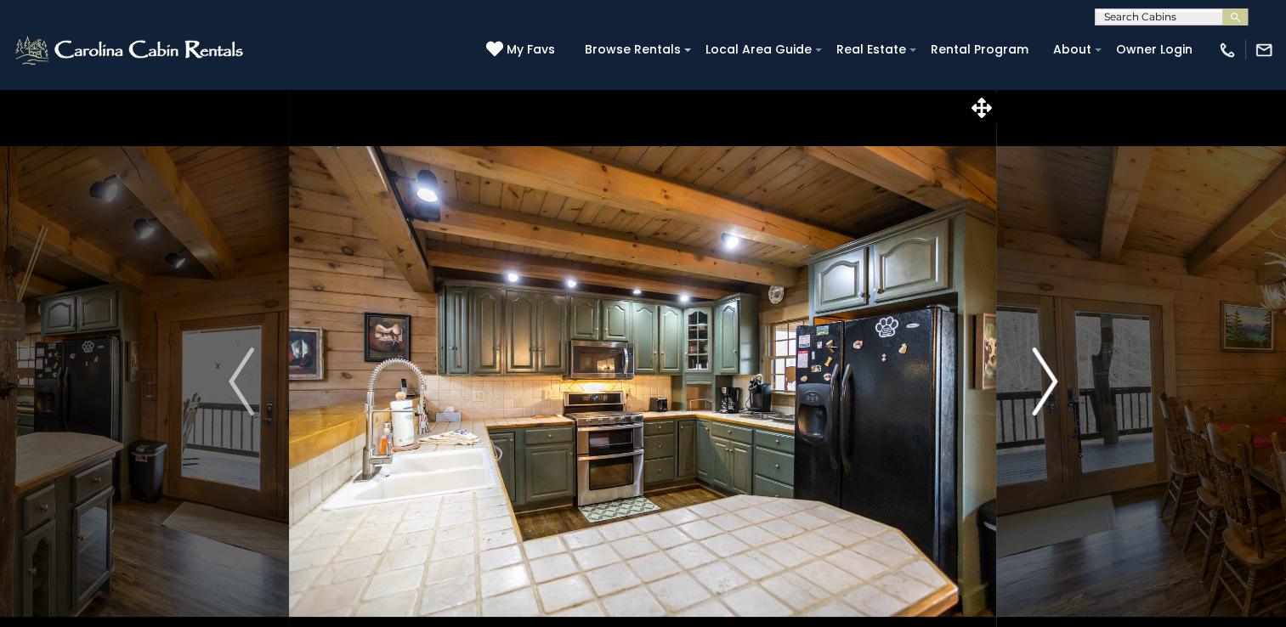
click at [1051, 379] on img "Next" at bounding box center [1044, 382] width 25 height 68
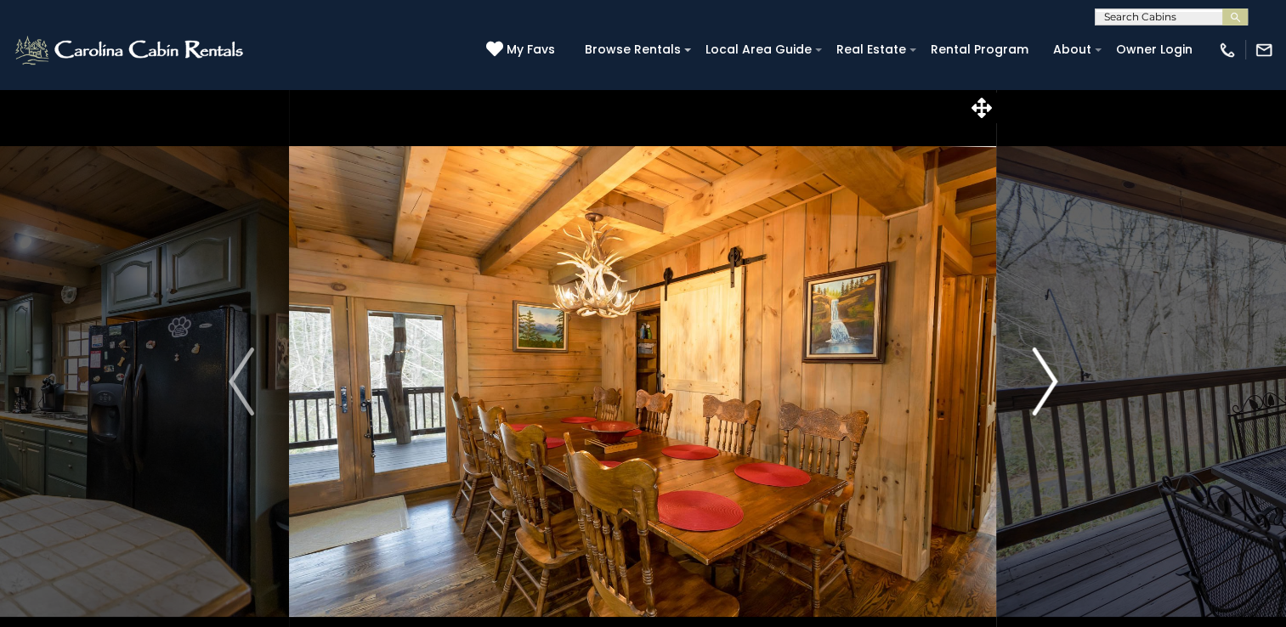
click at [1051, 379] on img "Next" at bounding box center [1044, 382] width 25 height 68
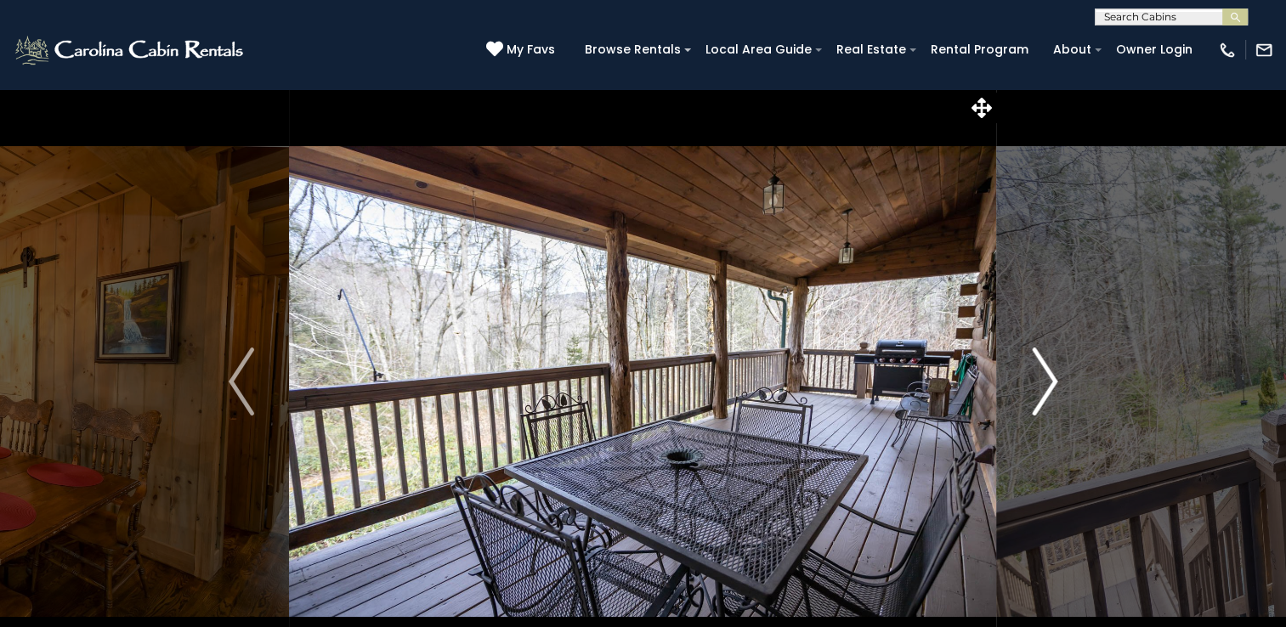
click at [1051, 379] on img "Next" at bounding box center [1044, 382] width 25 height 68
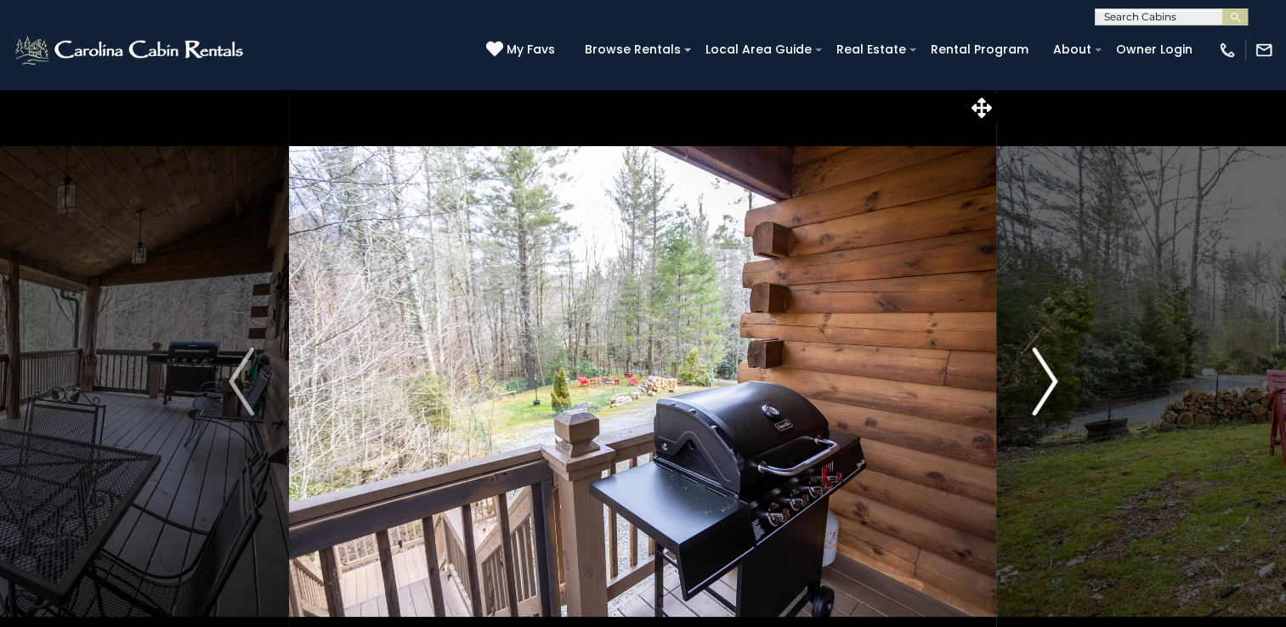
click at [1051, 379] on img "Next" at bounding box center [1044, 382] width 25 height 68
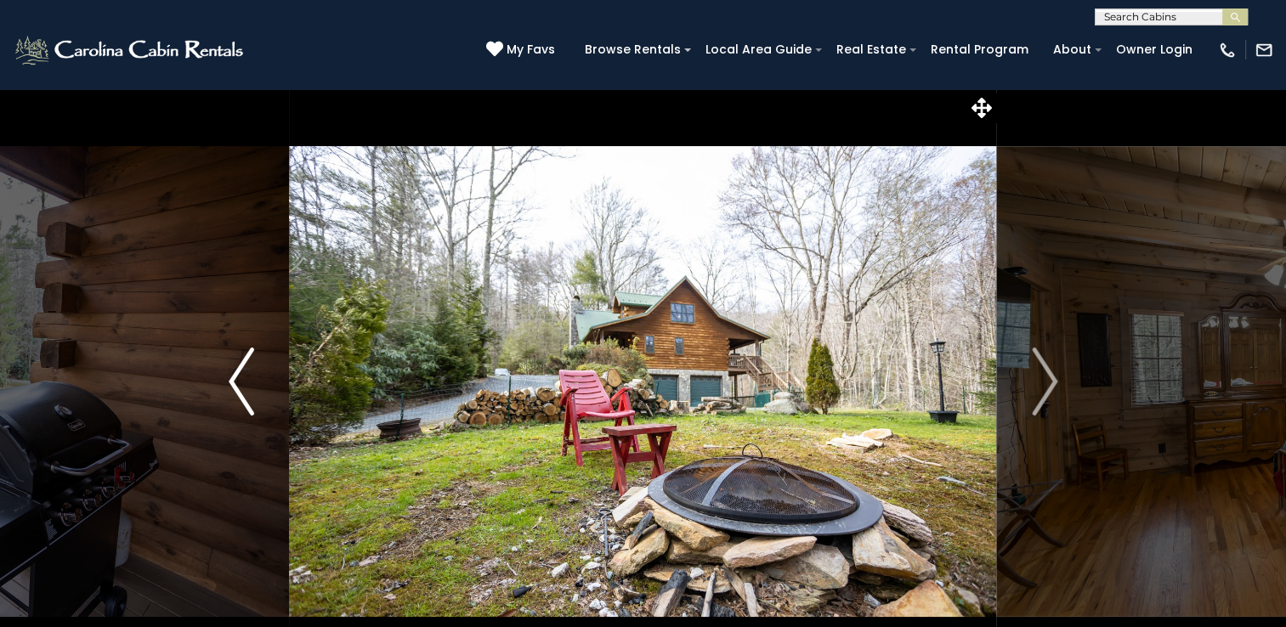
click at [234, 384] on img "Previous" at bounding box center [241, 382] width 25 height 68
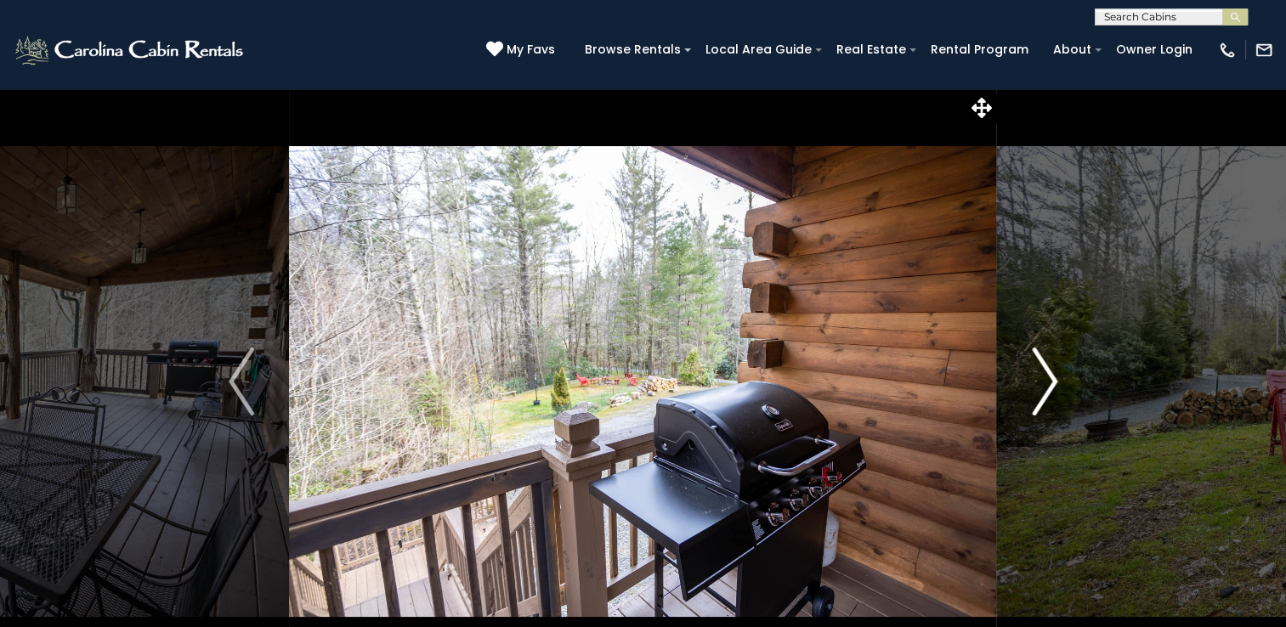
click at [1057, 379] on button "Next" at bounding box center [1044, 381] width 95 height 586
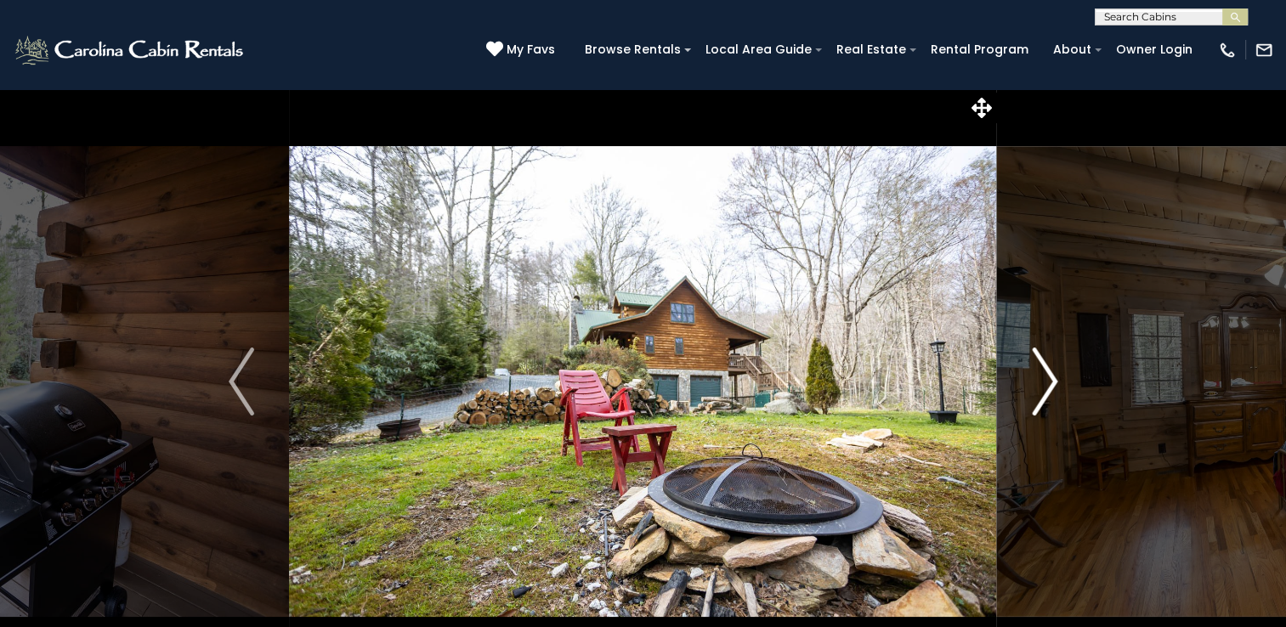
click at [1045, 383] on img "Next" at bounding box center [1044, 382] width 25 height 68
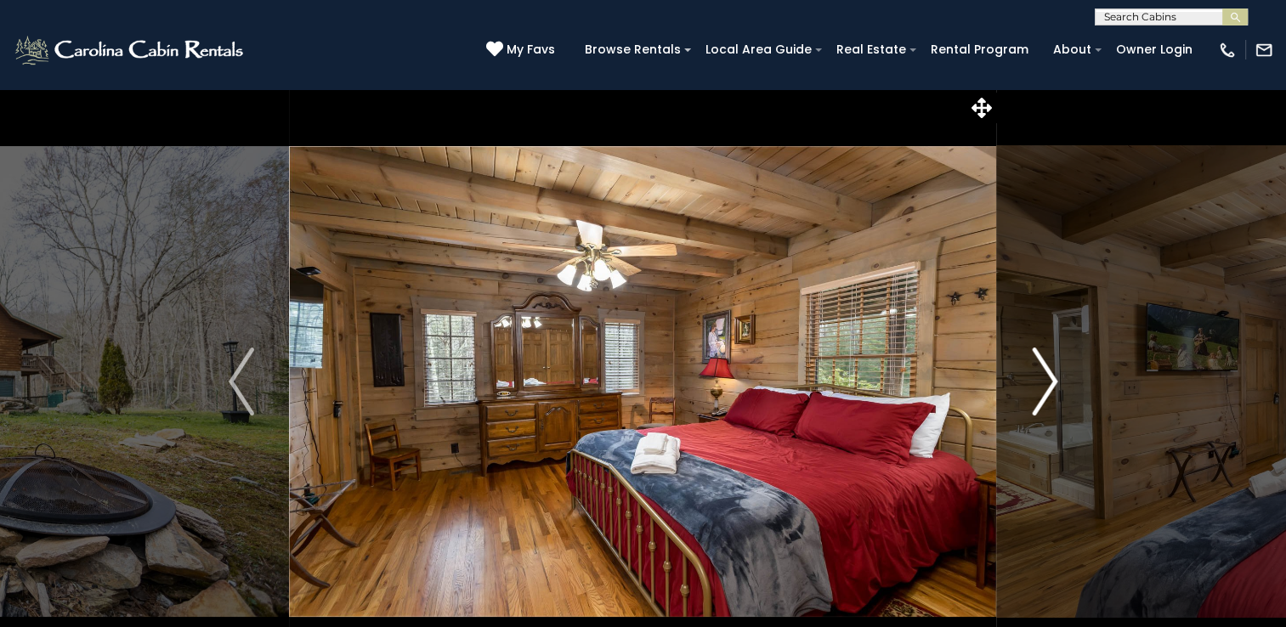
click at [1045, 383] on img "Next" at bounding box center [1044, 382] width 25 height 68
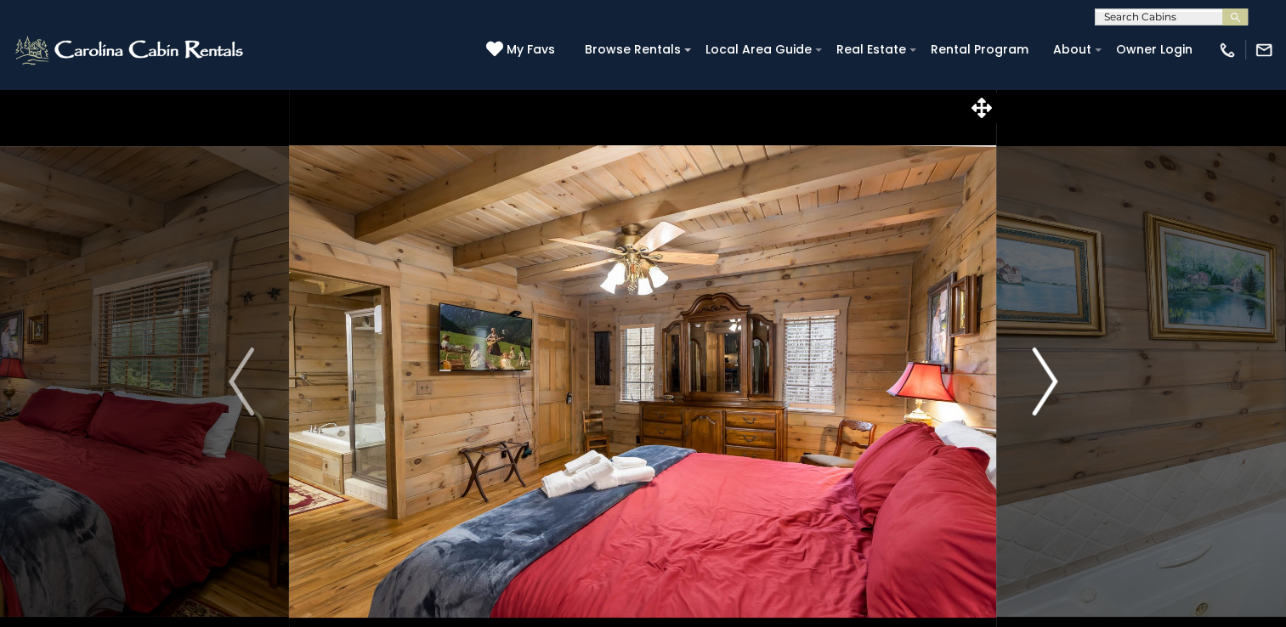
click at [1045, 383] on img "Next" at bounding box center [1044, 382] width 25 height 68
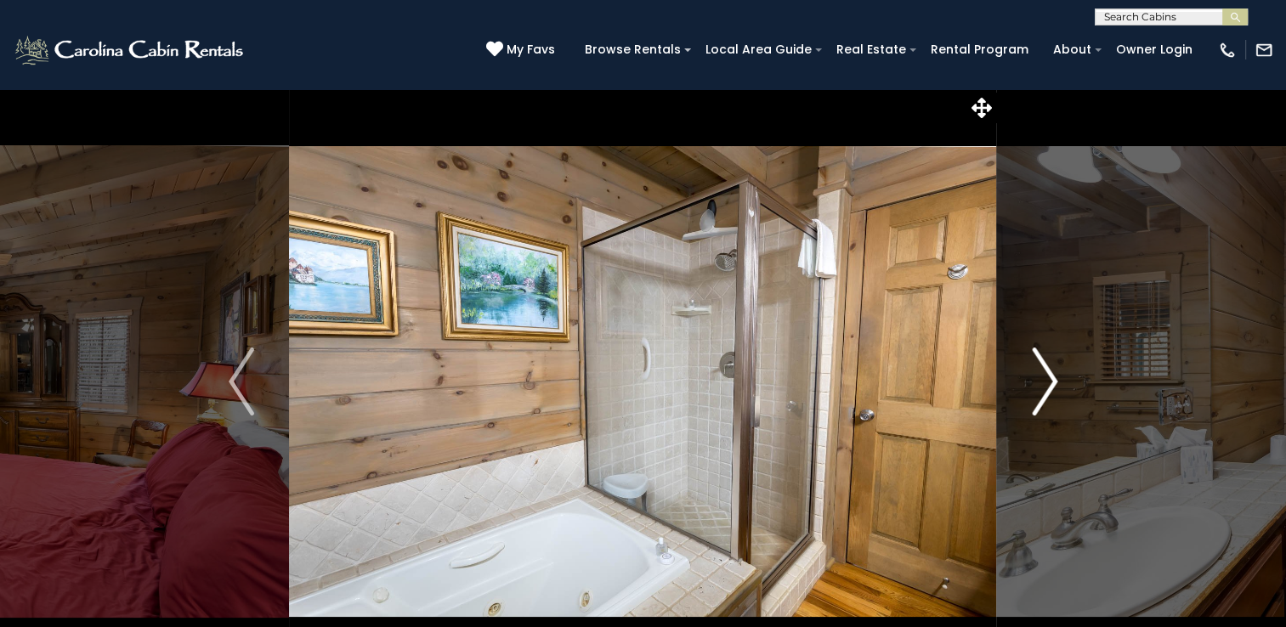
click at [1045, 383] on img "Next" at bounding box center [1044, 382] width 25 height 68
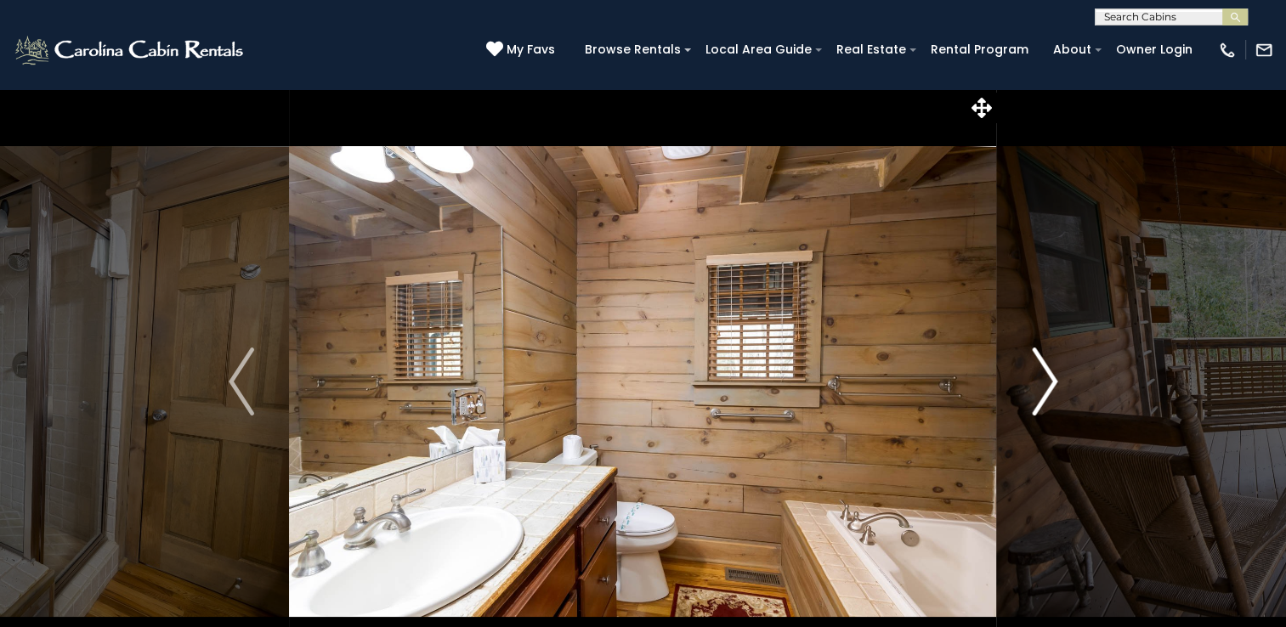
click at [1045, 383] on img "Next" at bounding box center [1044, 382] width 25 height 68
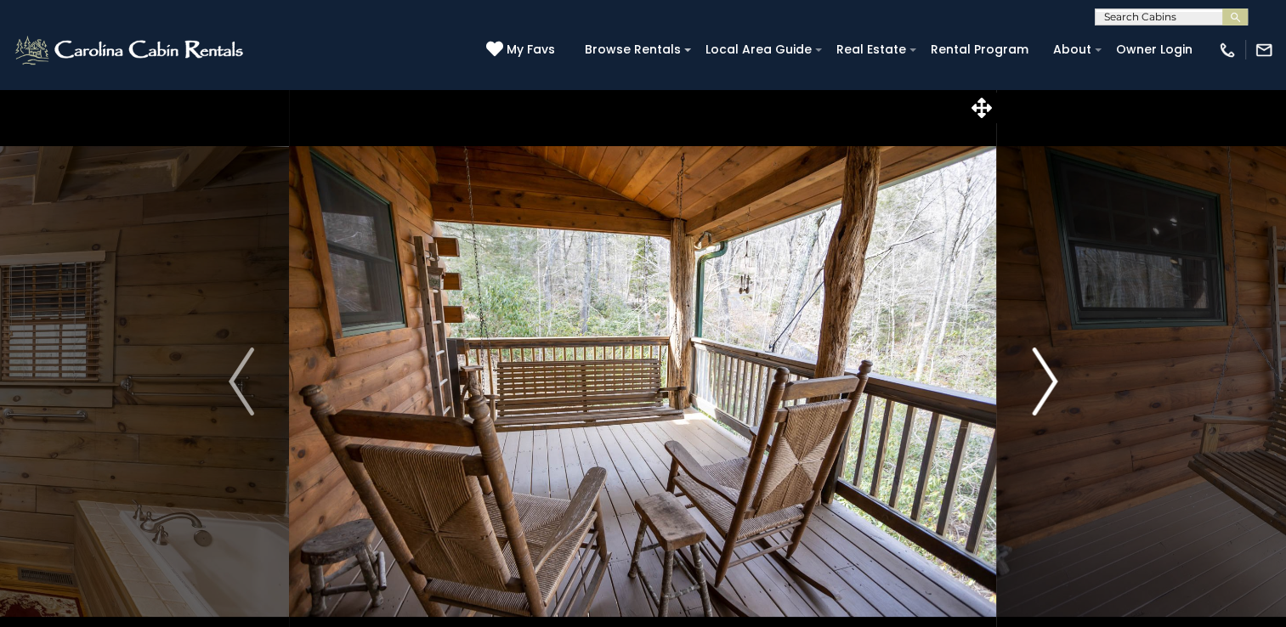
click at [1045, 383] on img "Next" at bounding box center [1044, 382] width 25 height 68
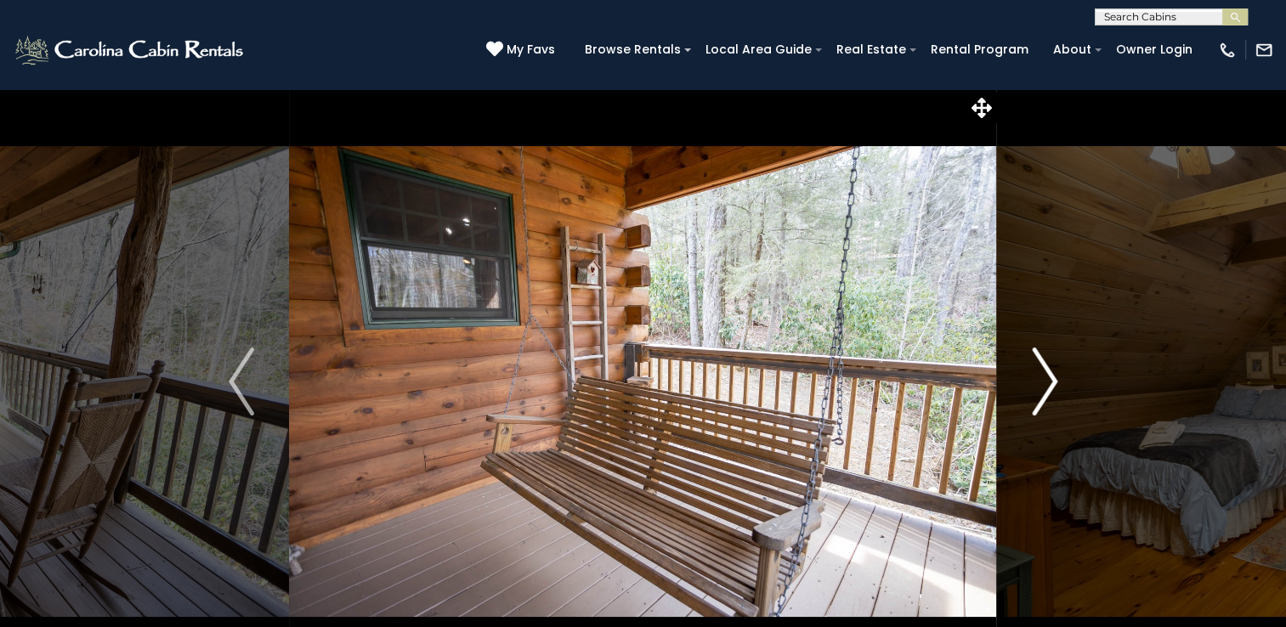
click at [1045, 383] on img "Next" at bounding box center [1044, 382] width 25 height 68
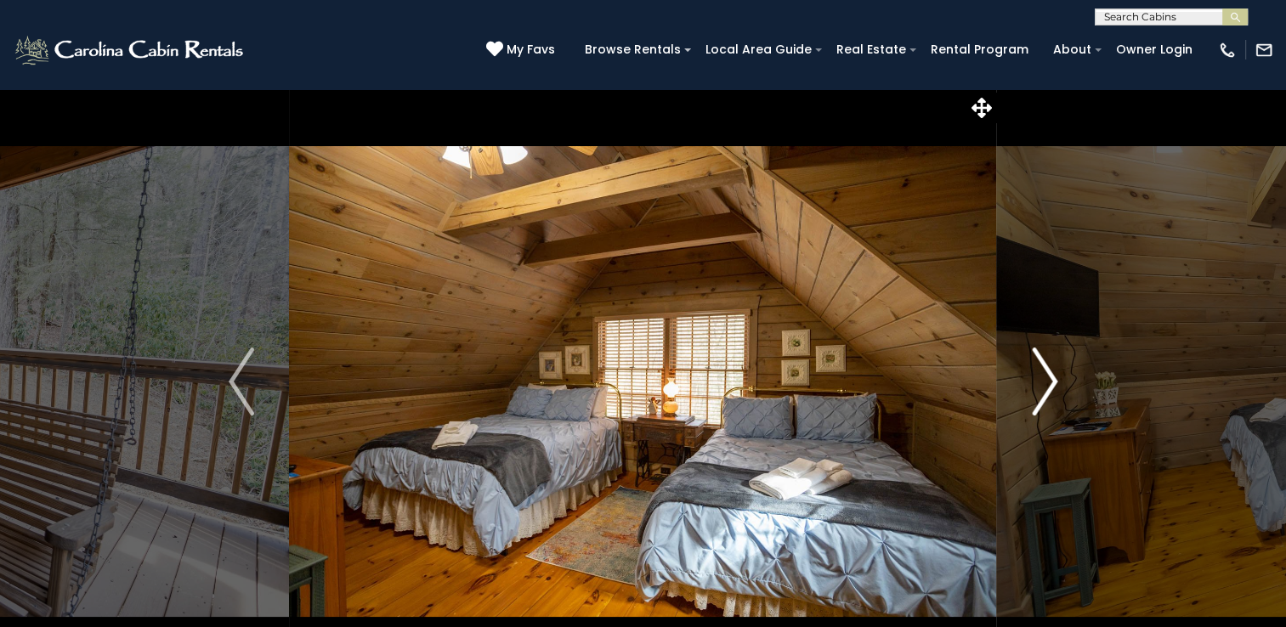
click at [1045, 383] on img "Next" at bounding box center [1044, 382] width 25 height 68
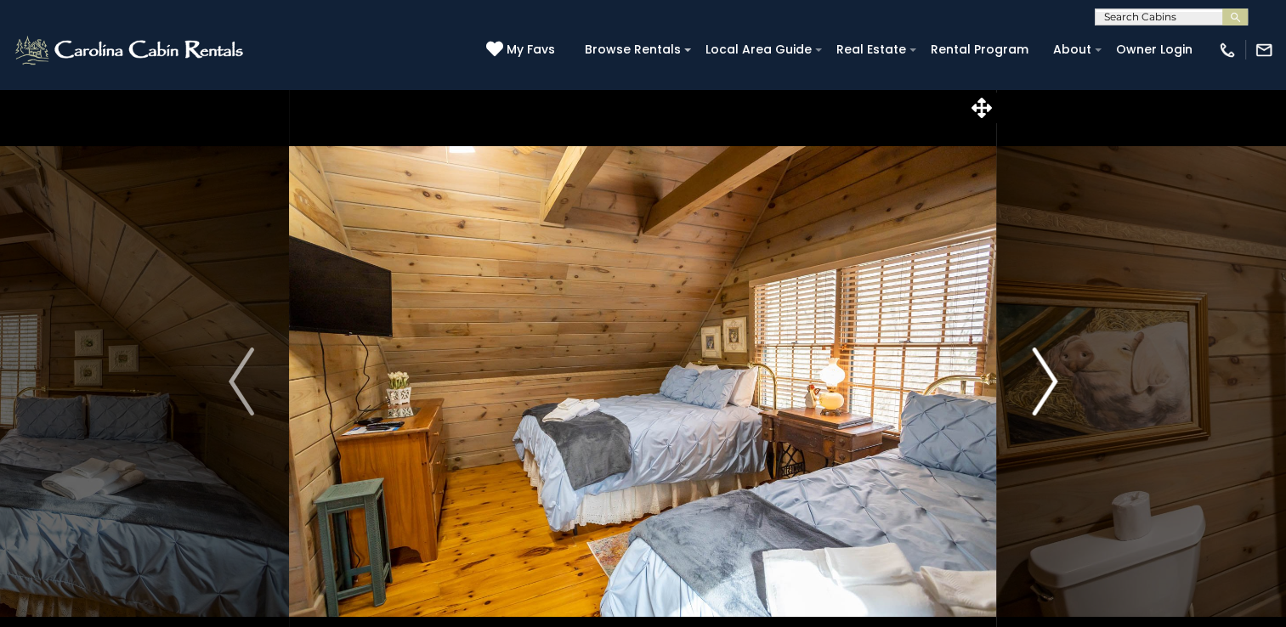
click at [1045, 383] on img "Next" at bounding box center [1044, 382] width 25 height 68
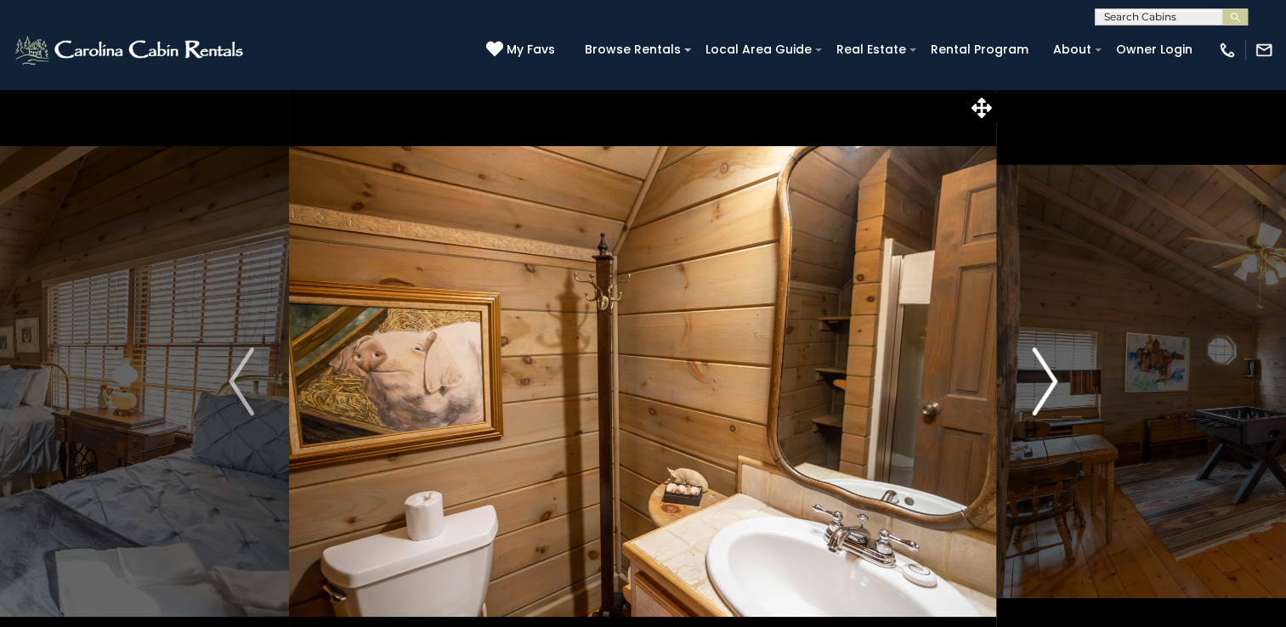
click at [1045, 383] on img "Next" at bounding box center [1044, 382] width 25 height 68
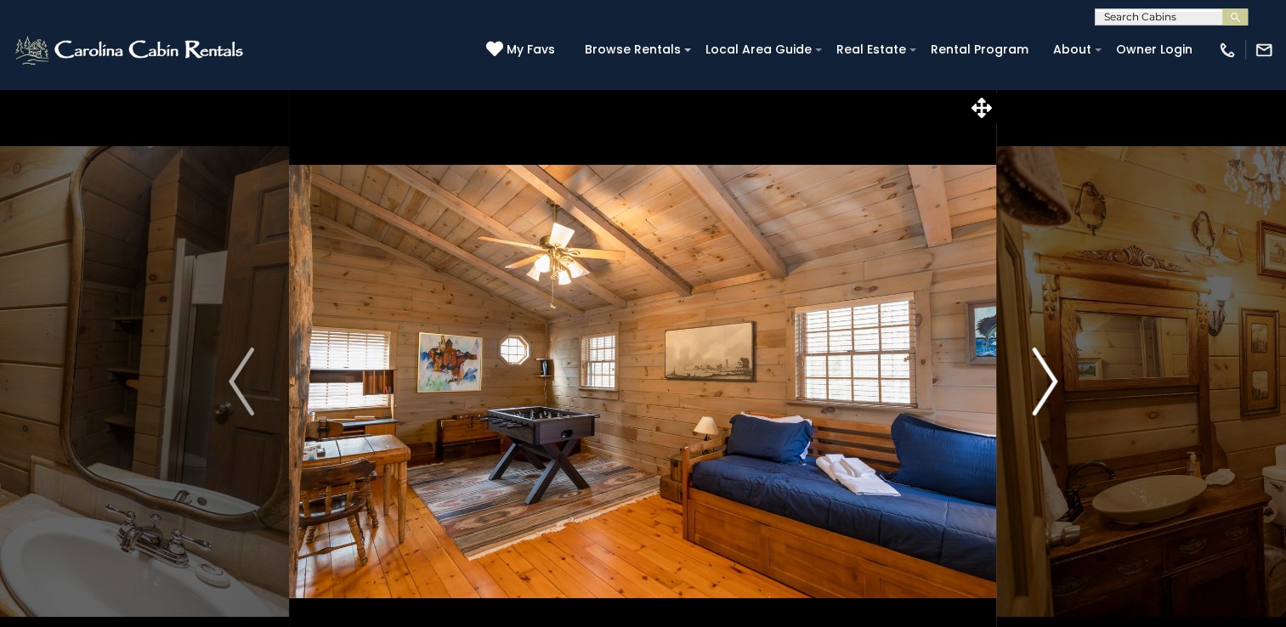
click at [1045, 383] on img "Next" at bounding box center [1044, 382] width 25 height 68
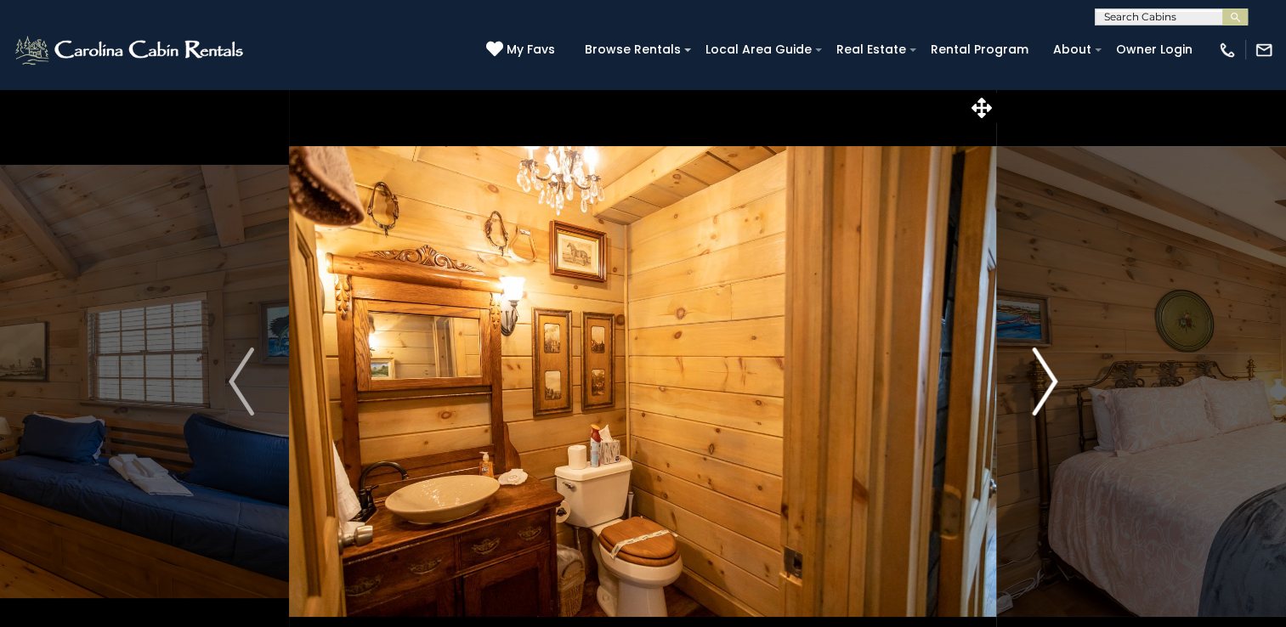
click at [1045, 383] on img "Next" at bounding box center [1044, 382] width 25 height 68
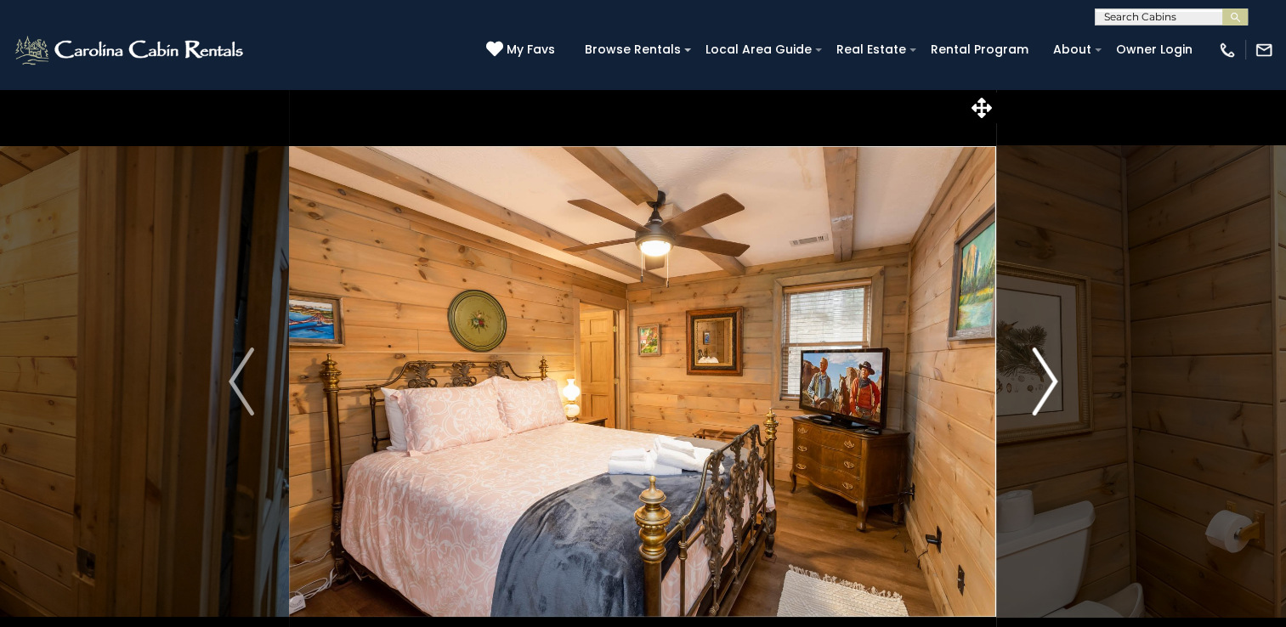
click at [1045, 383] on img "Next" at bounding box center [1044, 382] width 25 height 68
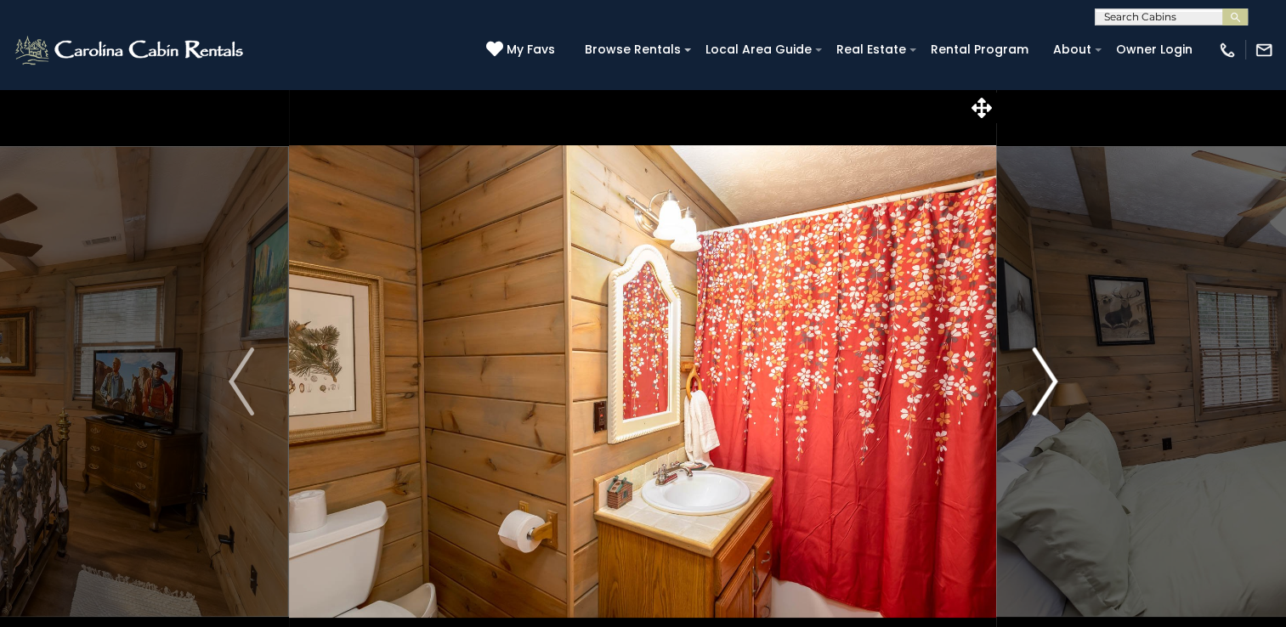
click at [1045, 383] on img "Next" at bounding box center [1044, 382] width 25 height 68
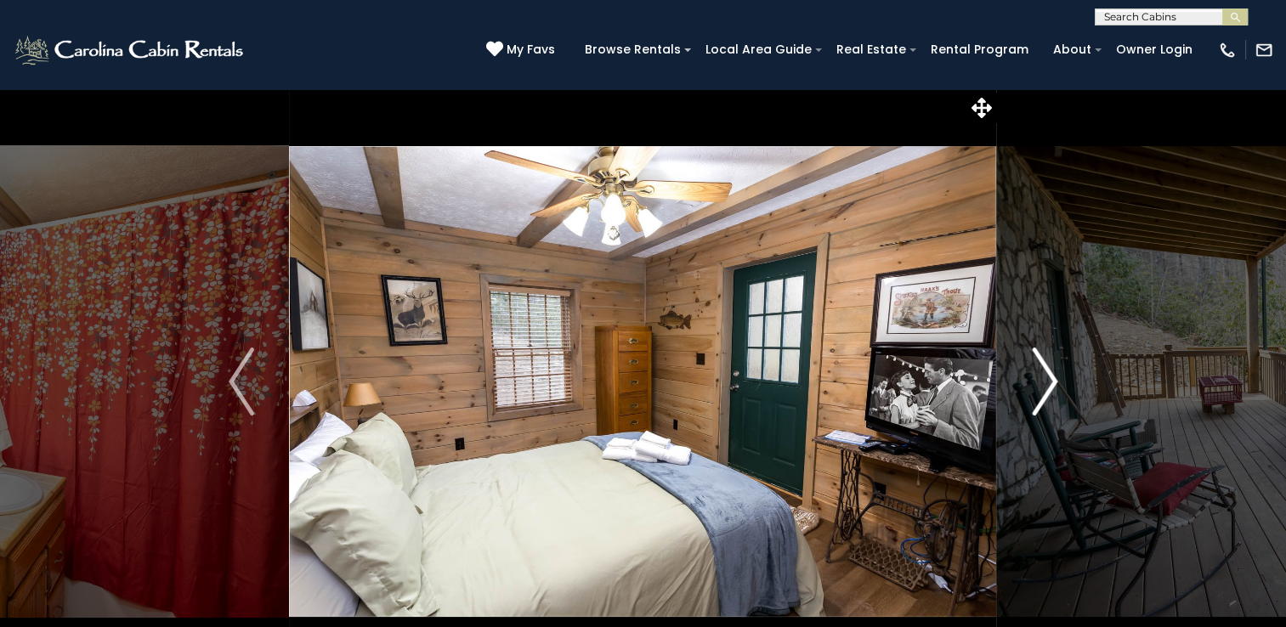
click at [1045, 383] on img "Next" at bounding box center [1044, 382] width 25 height 68
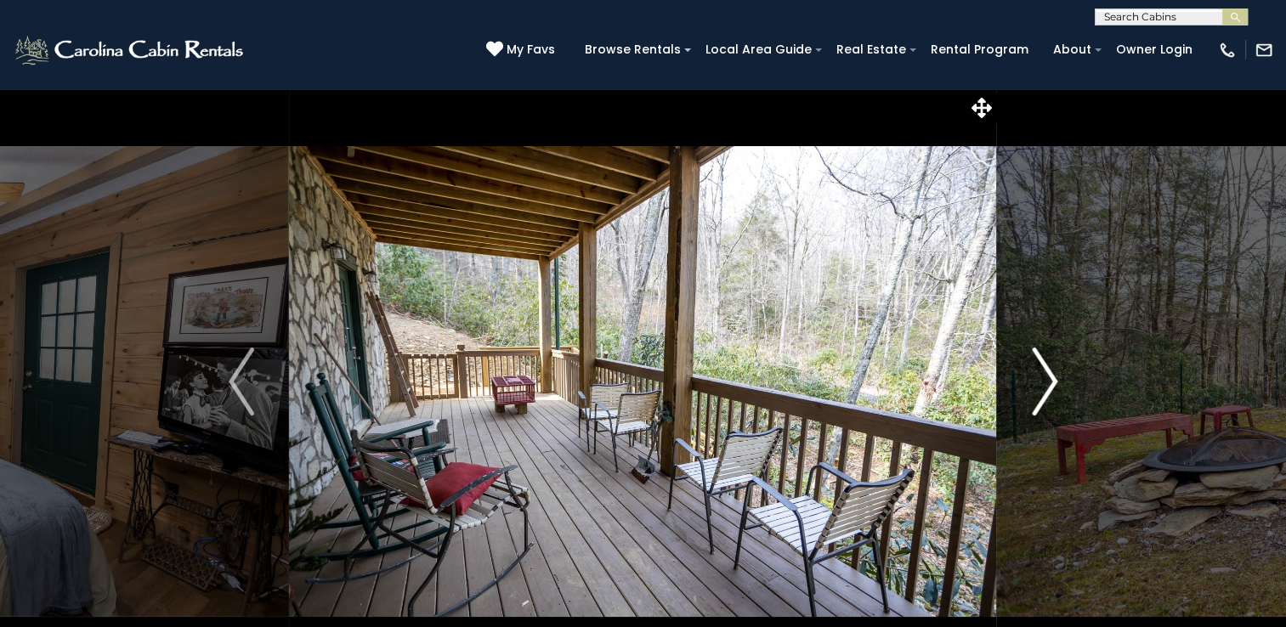
click at [1045, 383] on img "Next" at bounding box center [1044, 382] width 25 height 68
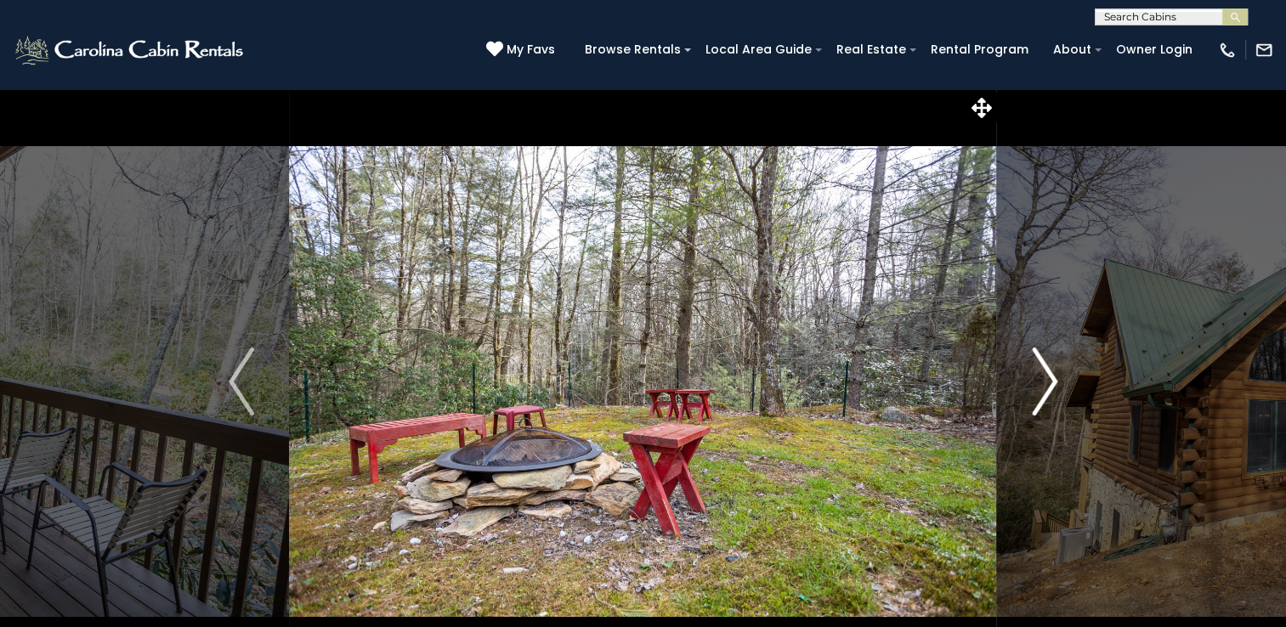
click at [1045, 383] on img "Next" at bounding box center [1044, 382] width 25 height 68
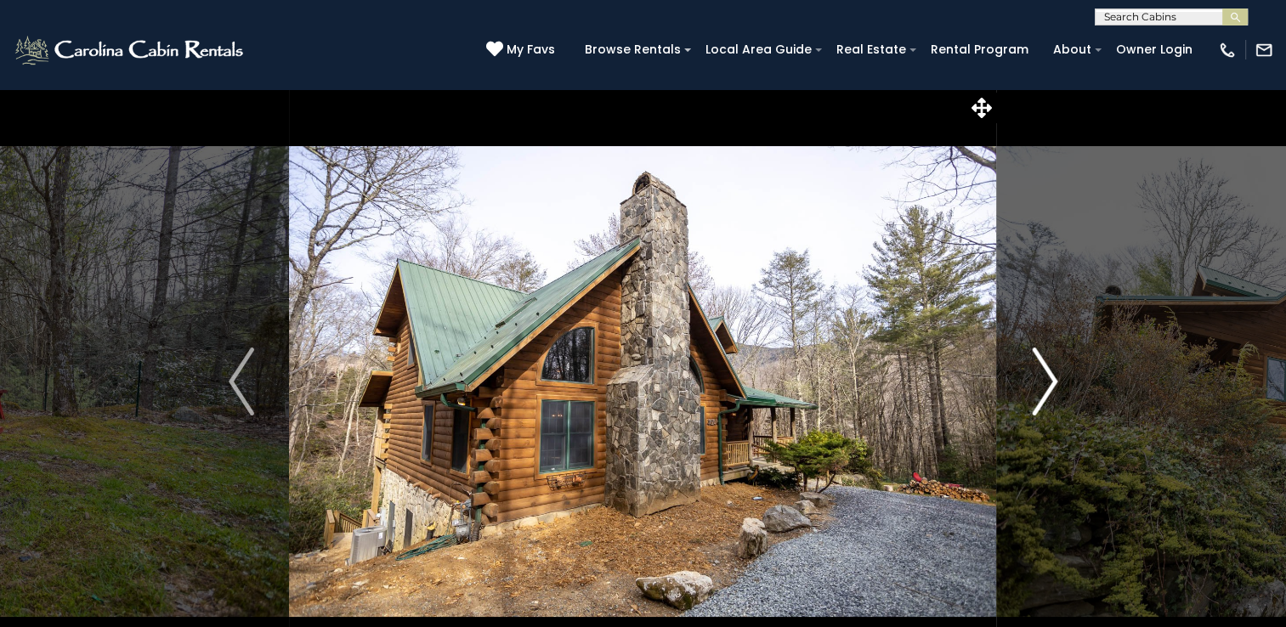
click at [1045, 383] on img "Next" at bounding box center [1044, 382] width 25 height 68
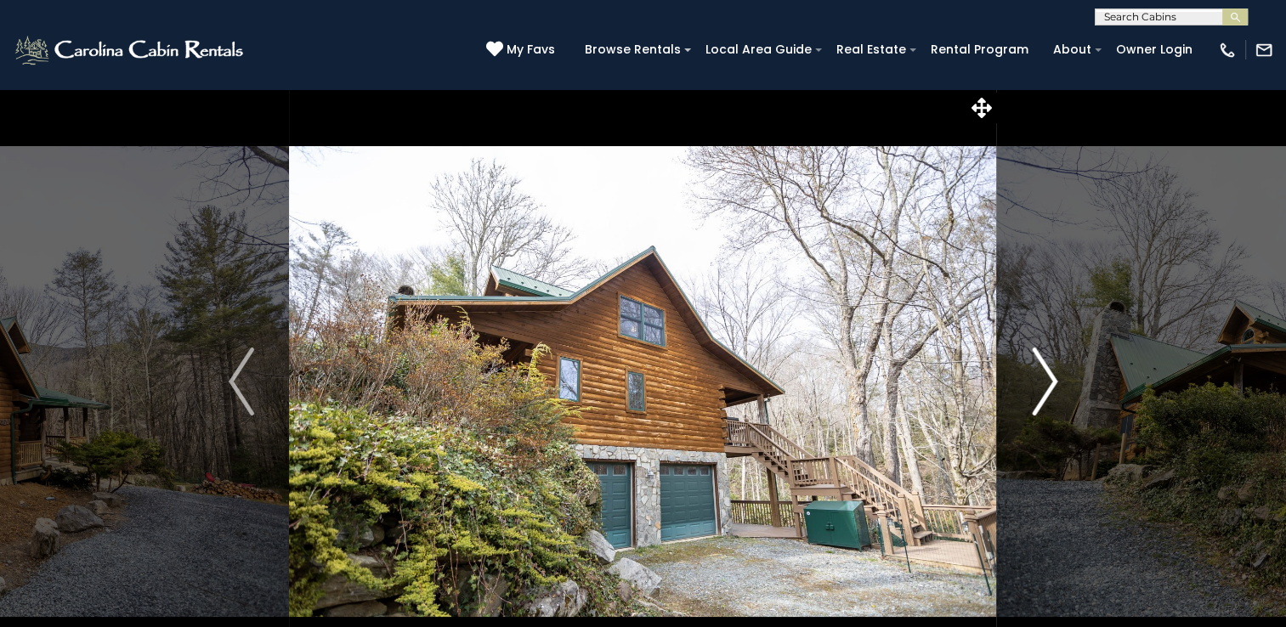
click at [1045, 383] on img "Next" at bounding box center [1044, 382] width 25 height 68
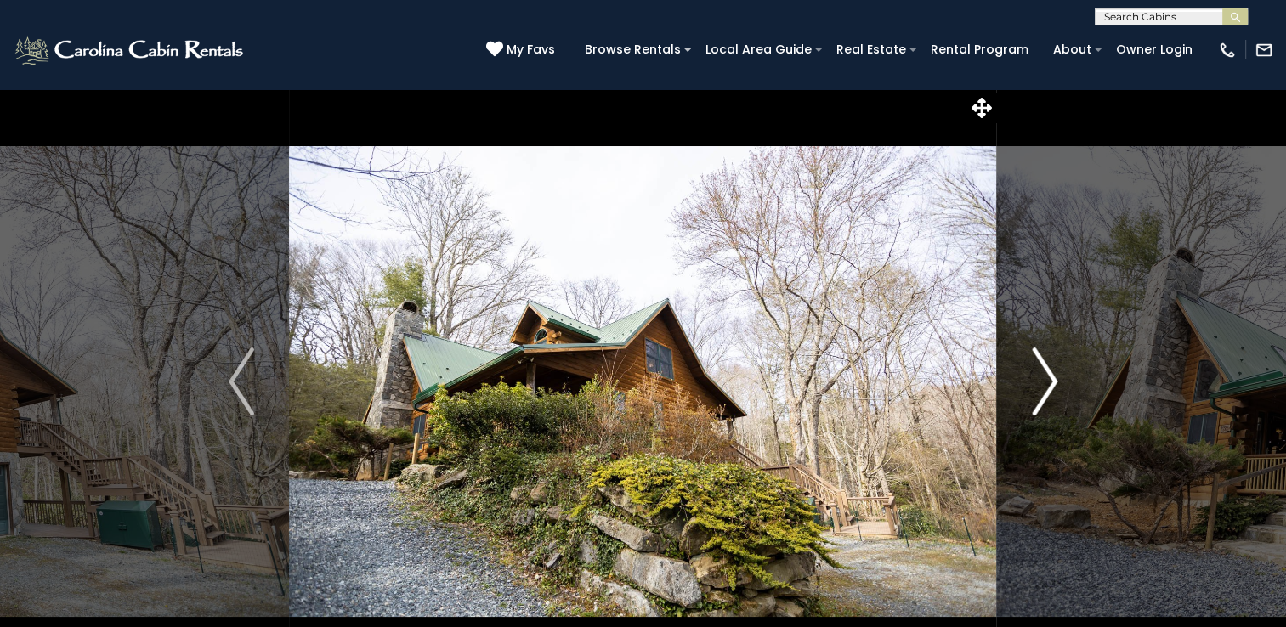
click at [1045, 383] on img "Next" at bounding box center [1044, 382] width 25 height 68
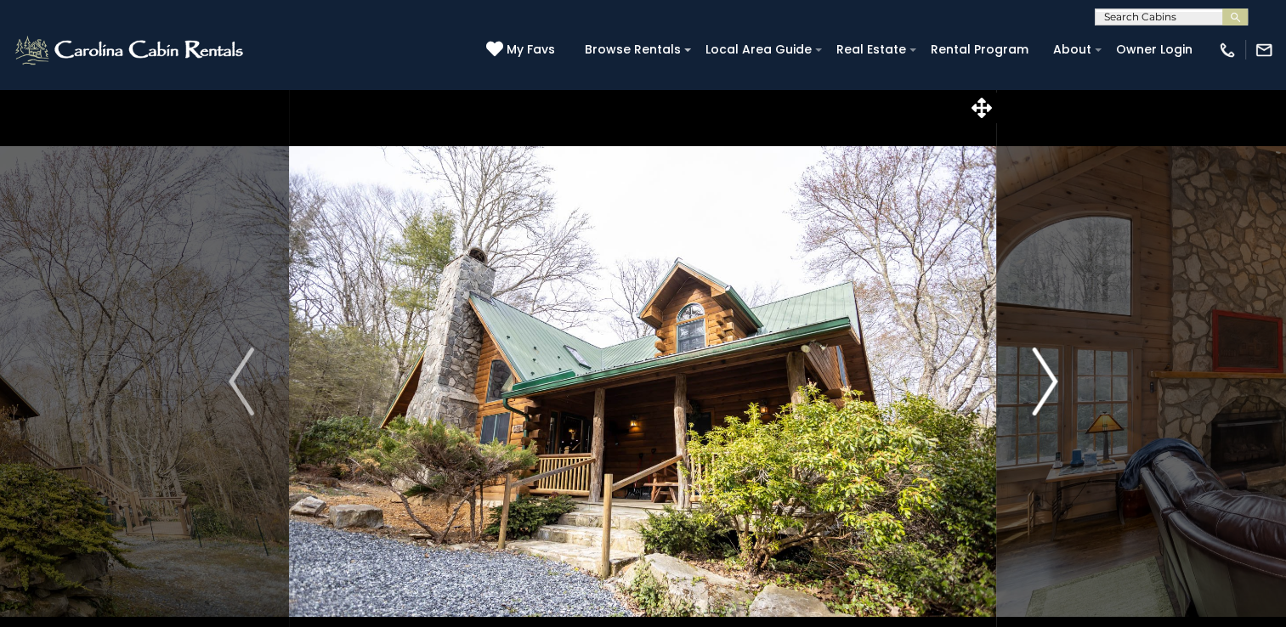
click at [1045, 383] on img "Next" at bounding box center [1044, 382] width 25 height 68
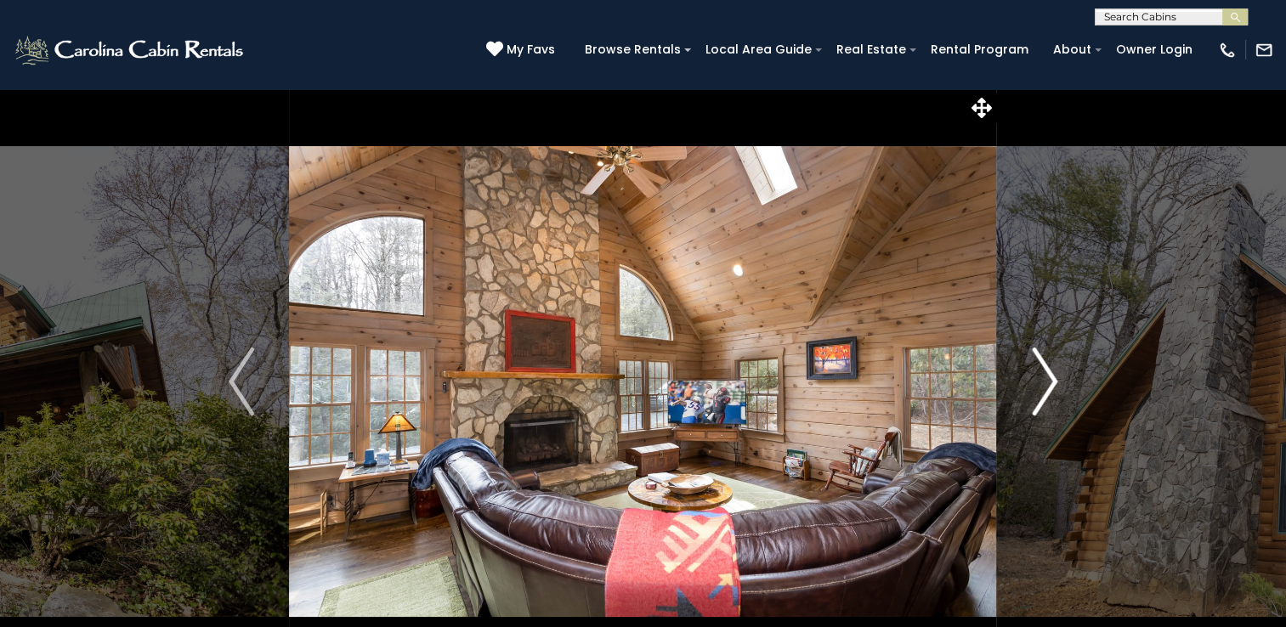
click at [1045, 383] on img "Next" at bounding box center [1044, 382] width 25 height 68
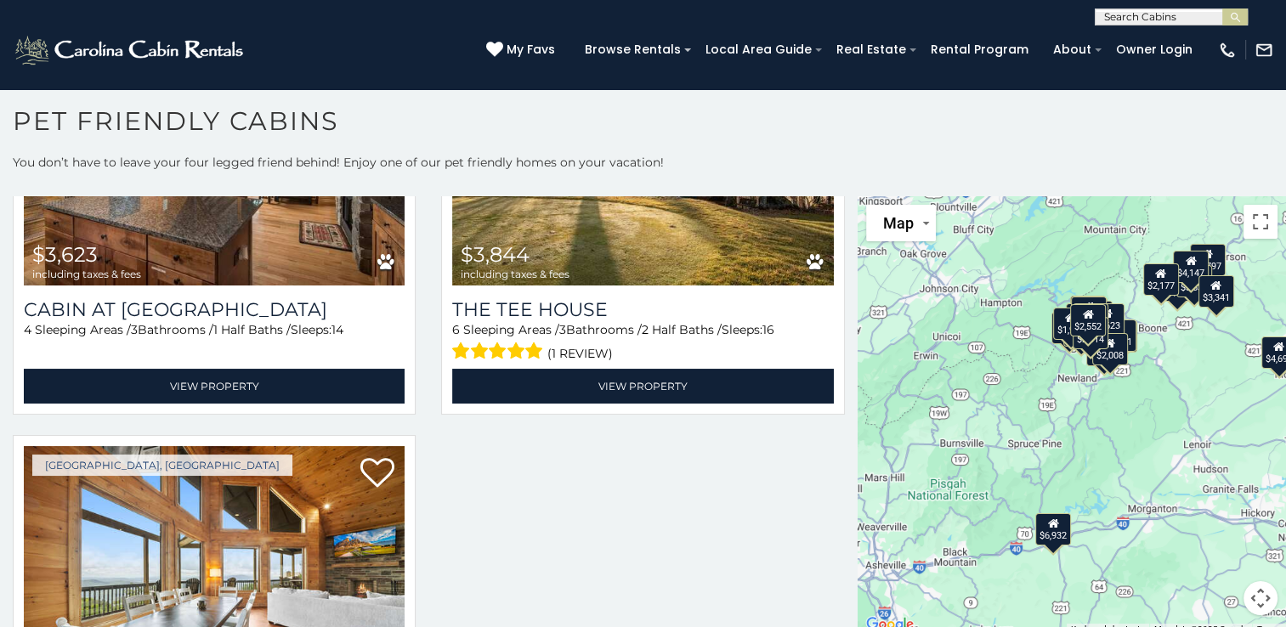
scroll to position [5766, 0]
